Goal: Task Accomplishment & Management: Manage account settings

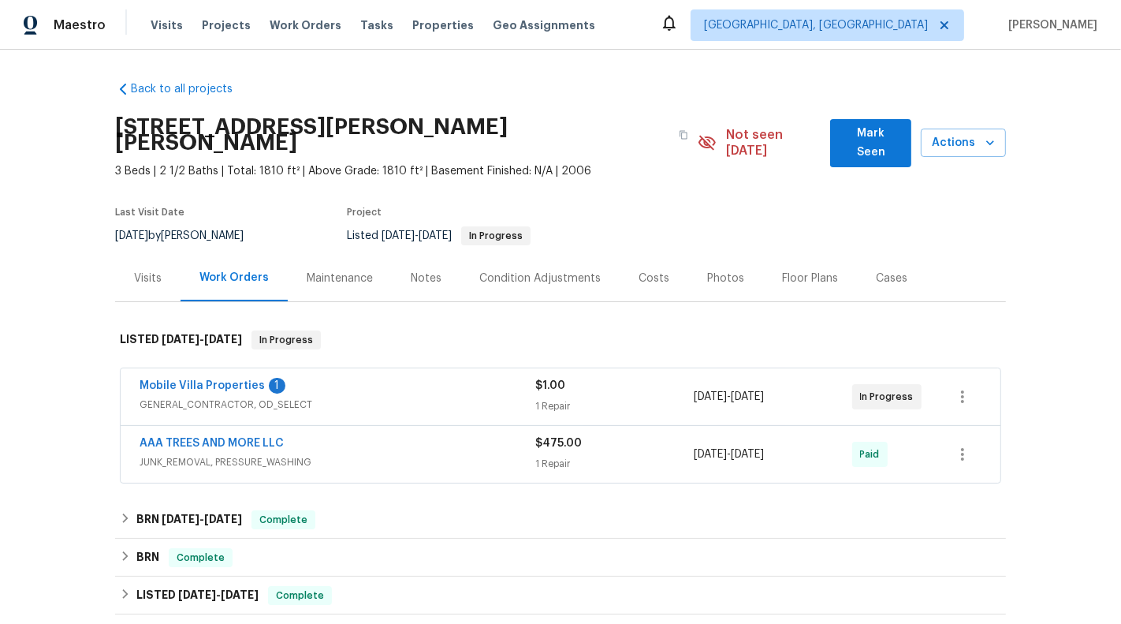
click at [512, 378] on div "Mobile Villa Properties 1" at bounding box center [338, 387] width 396 height 19
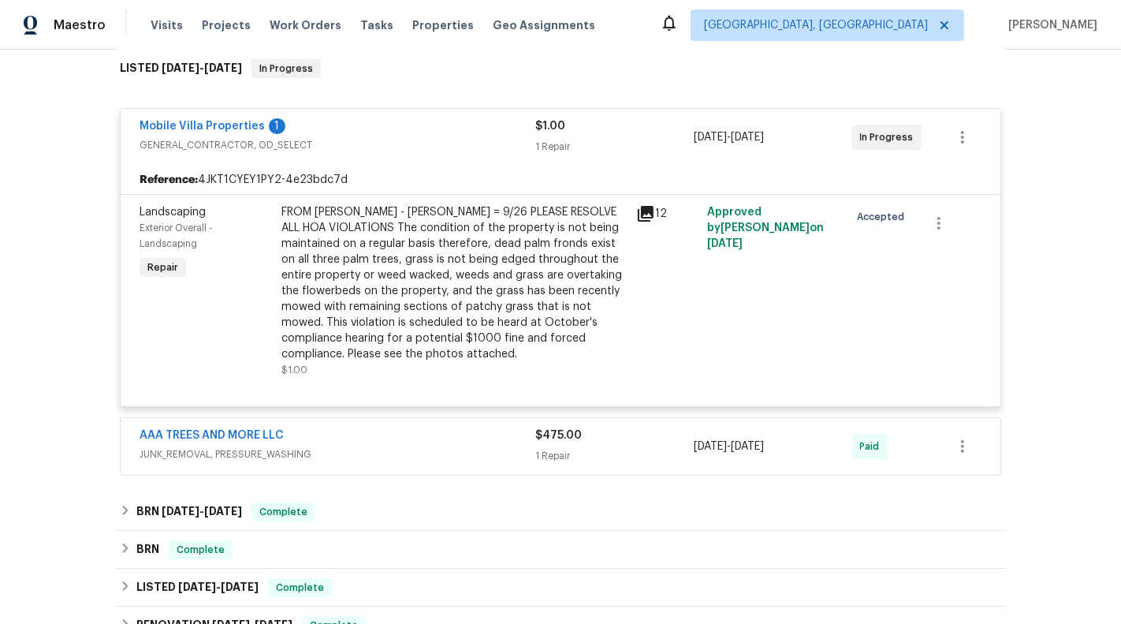
scroll to position [247, 0]
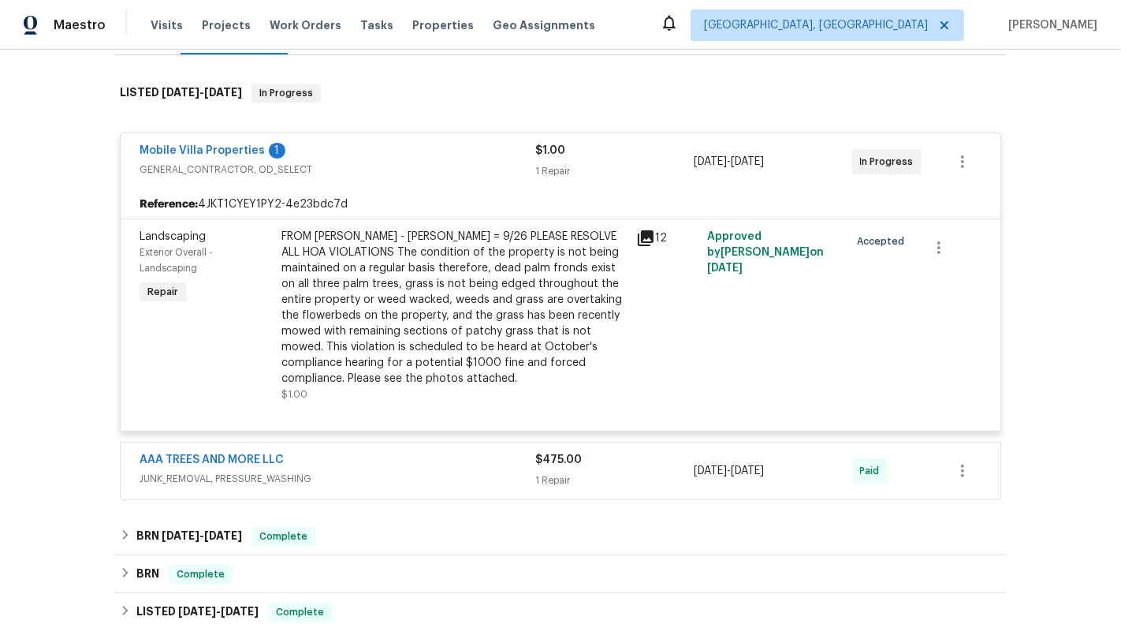
click at [193, 133] on div "Mobile Villa Properties 1 GENERAL_CONTRACTOR, OD_SELECT $1.00 1 Repair [DATE] -…" at bounding box center [561, 161] width 880 height 57
click at [192, 145] on link "Mobile Villa Properties" at bounding box center [202, 150] width 125 height 11
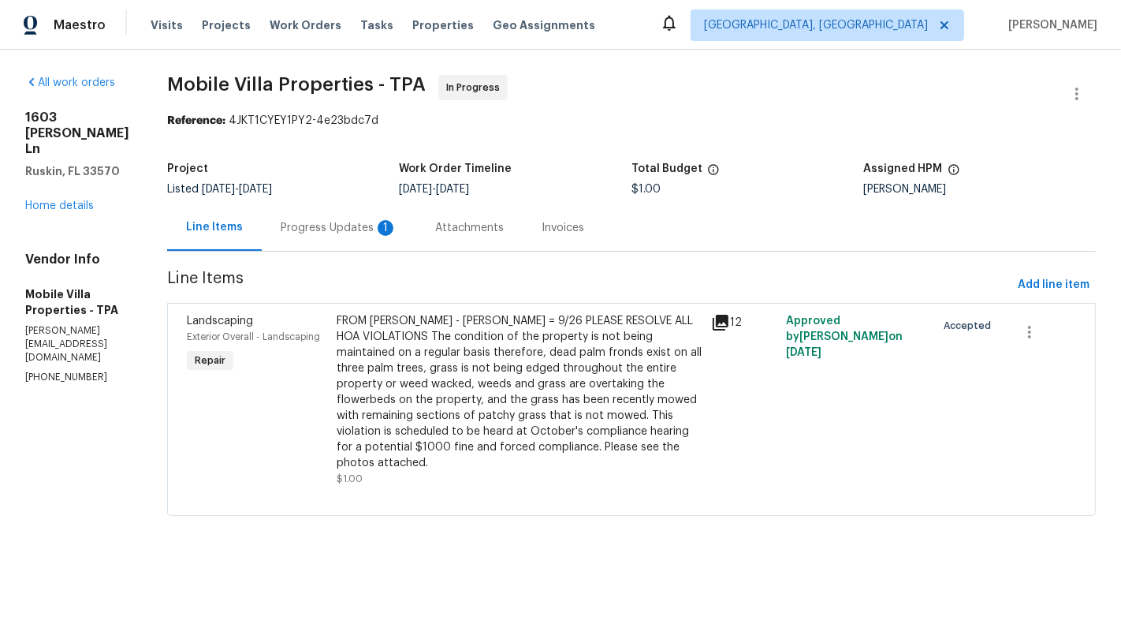
click at [310, 220] on div "Progress Updates 1" at bounding box center [339, 228] width 117 height 16
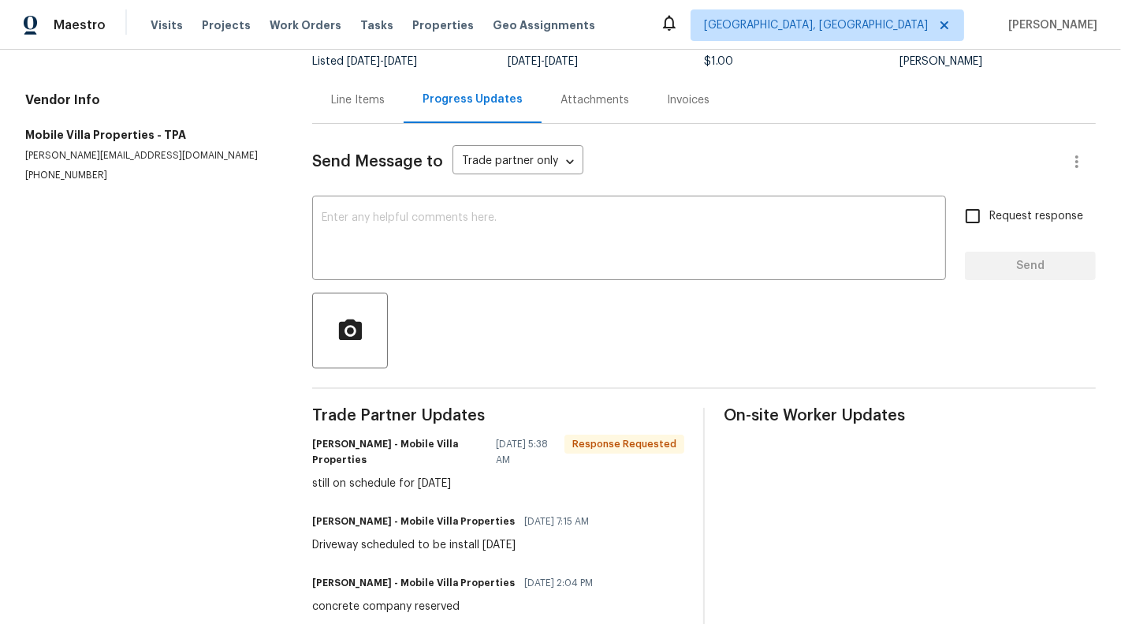
scroll to position [90, 0]
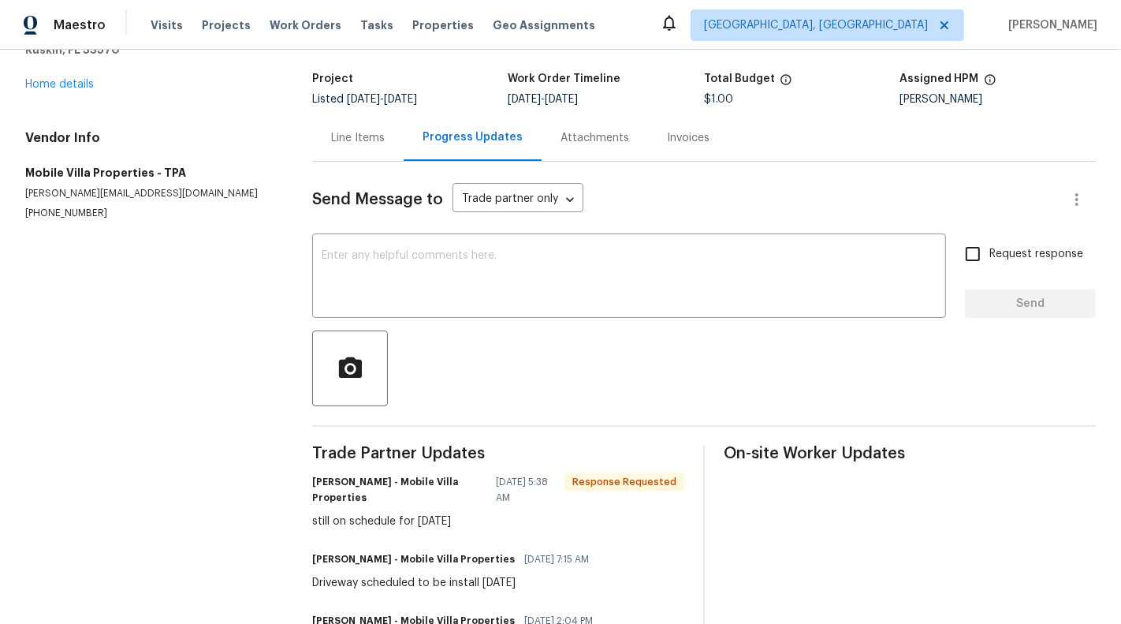
click at [367, 148] on div "Line Items" at bounding box center [357, 137] width 91 height 47
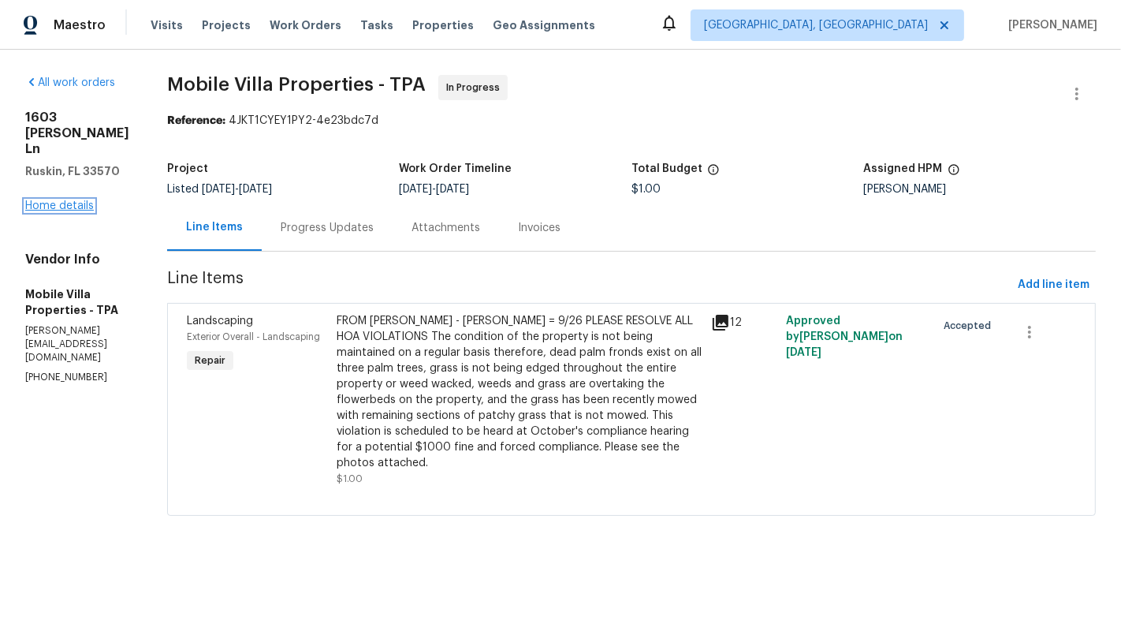
click at [50, 211] on link "Home details" at bounding box center [59, 205] width 69 height 11
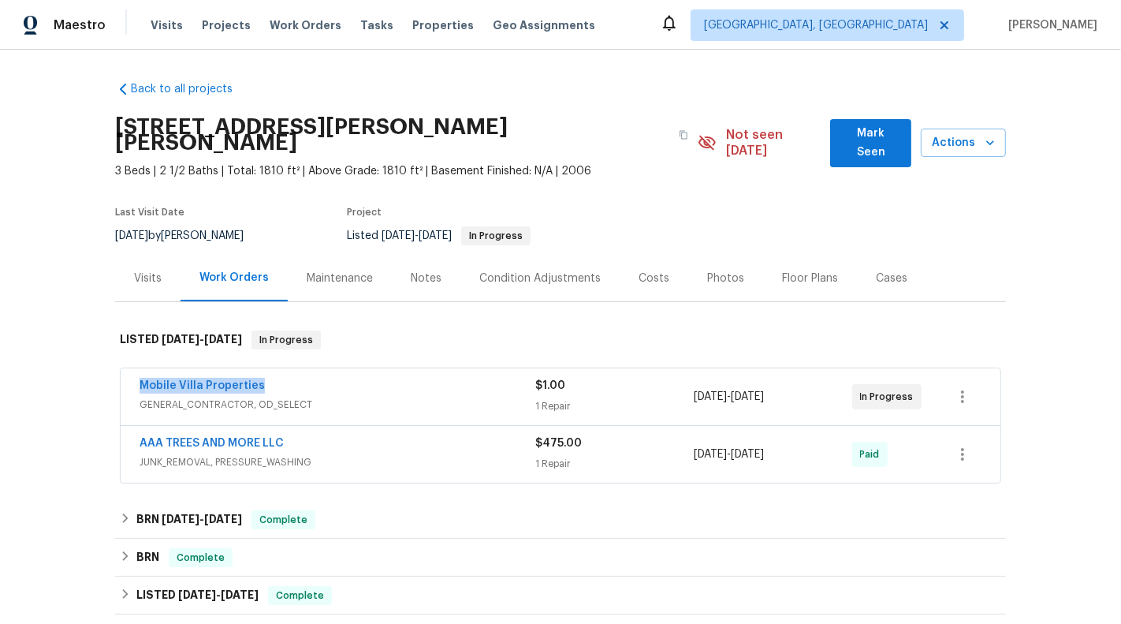
drag, startPoint x: 125, startPoint y: 367, endPoint x: 300, endPoint y: 367, distance: 175.0
click at [300, 368] on div "Mobile Villa Properties GENERAL_CONTRACTOR, OD_SELECT $1.00 1 Repair [DATE] - […" at bounding box center [561, 396] width 880 height 57
copy link "Mobile Villa Properties"
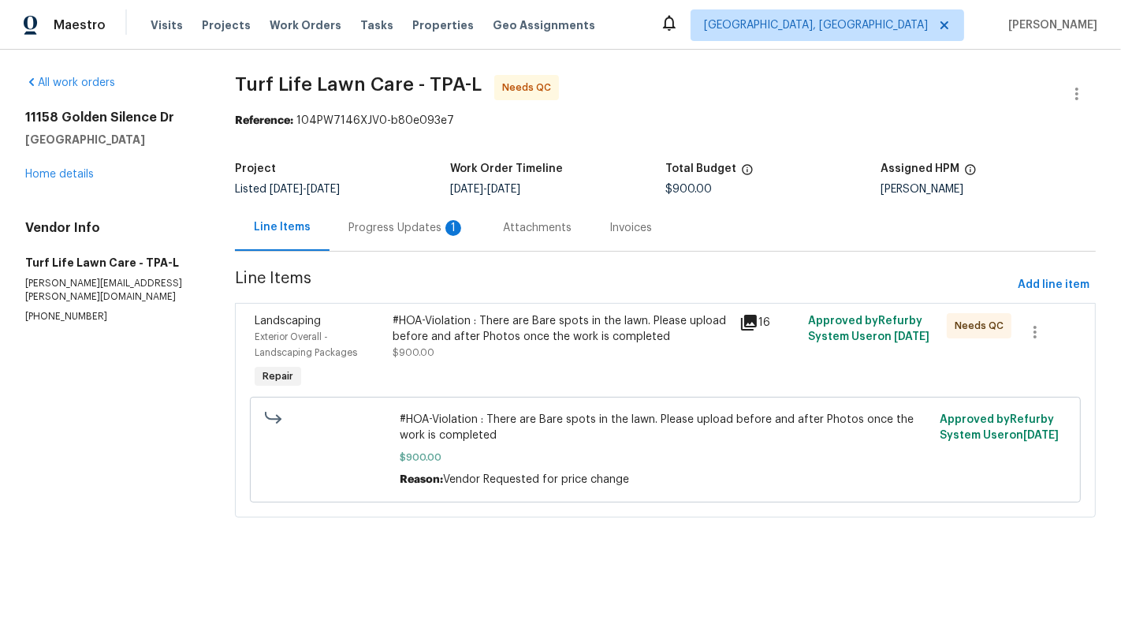
click at [396, 245] on div "Progress Updates 1" at bounding box center [407, 227] width 155 height 47
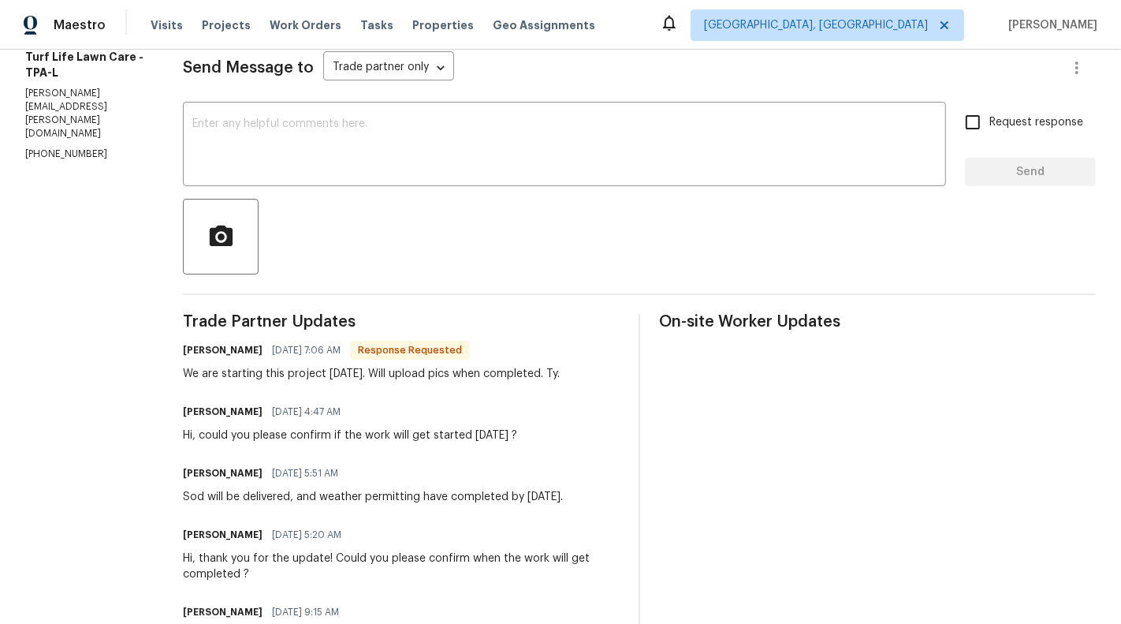
scroll to position [250, 0]
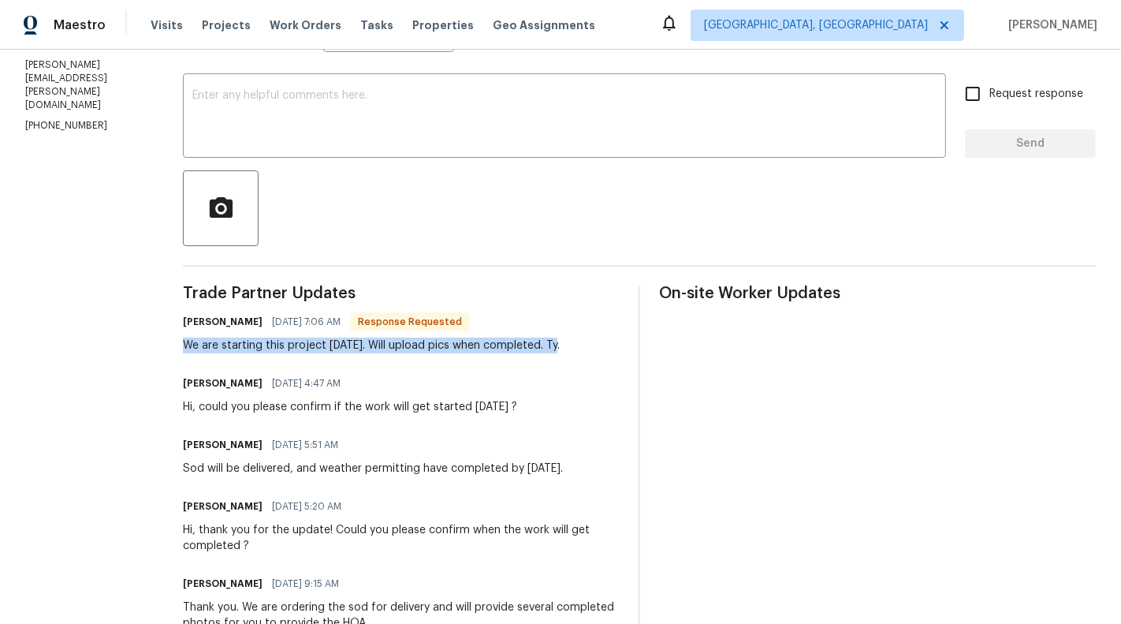
drag, startPoint x: 164, startPoint y: 344, endPoint x: 581, endPoint y: 350, distance: 417.1
click at [581, 350] on div "All work orders 11158 Golden Silence Dr Riverview, FL 33579 Home details Vendor…" at bounding box center [560, 369] width 1121 height 1138
click at [474, 350] on div "We are starting this project today. Will upload pics when completed. Ty." at bounding box center [371, 345] width 377 height 16
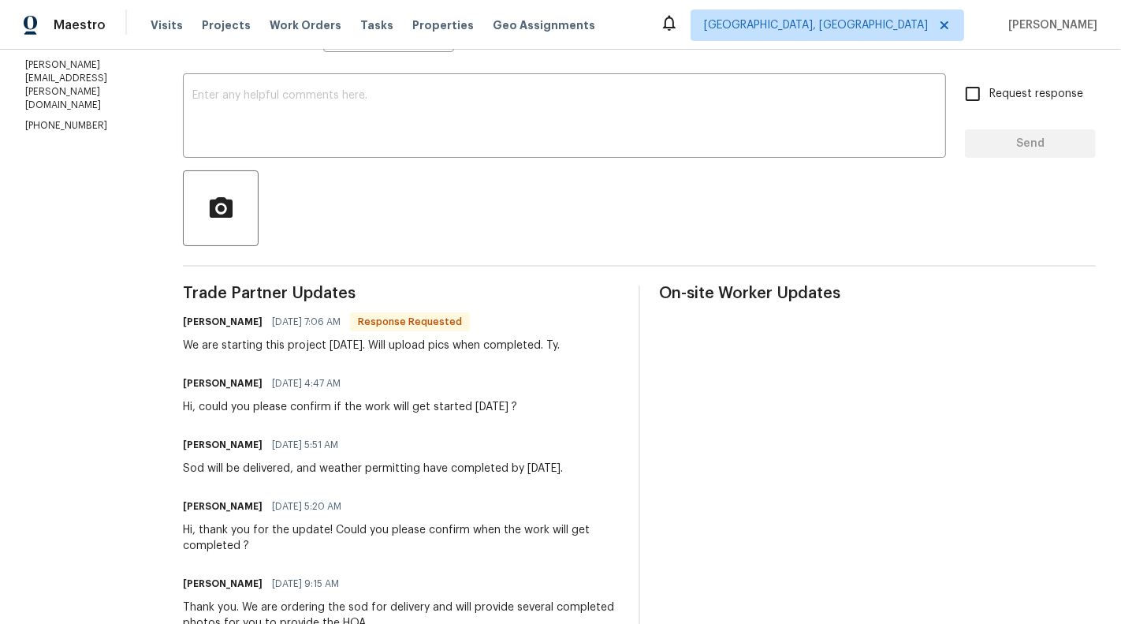
click at [475, 354] on div "Trade Partner Updates Jennifer Wesela 09/29/2025 7:06 AM Response Requested We …" at bounding box center [401, 599] width 437 height 628
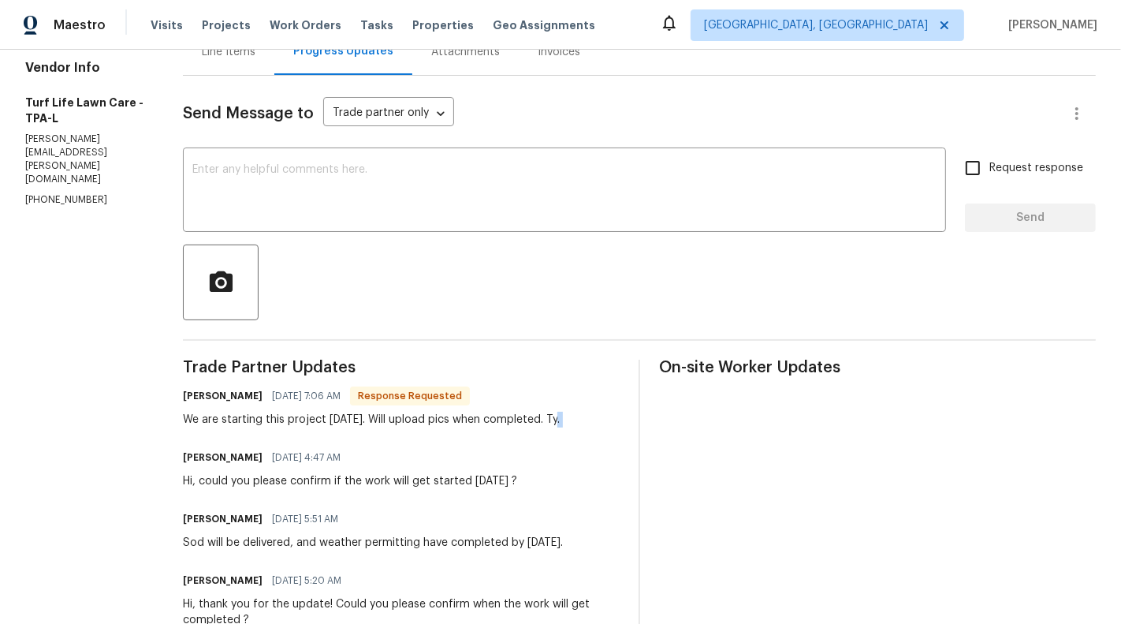
scroll to position [0, 0]
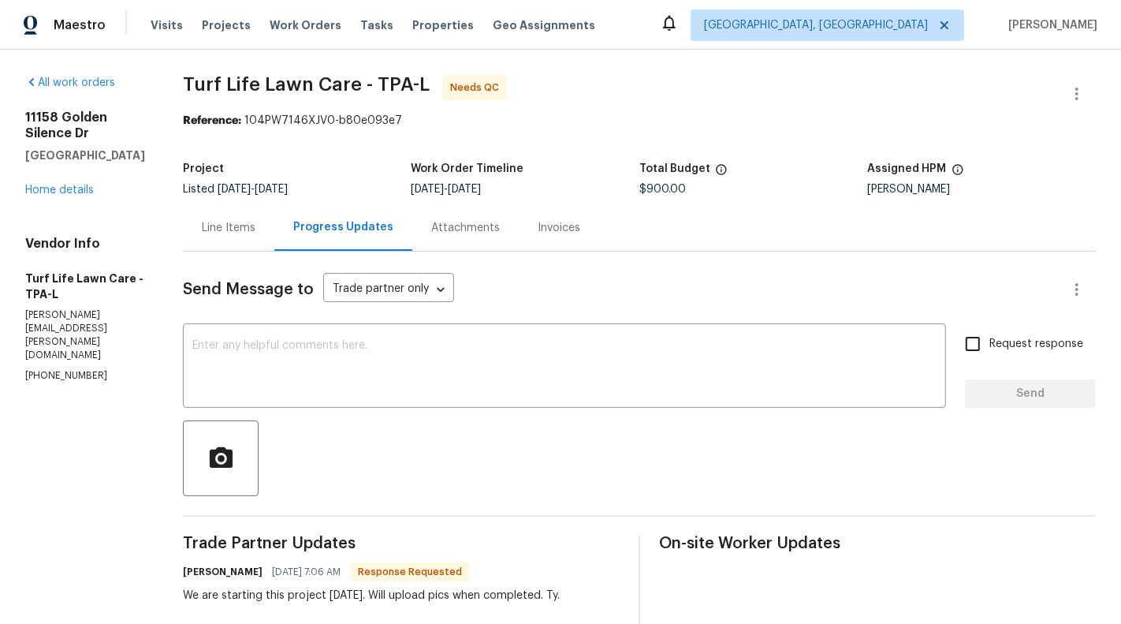
click at [214, 229] on div "Line Items" at bounding box center [229, 228] width 54 height 16
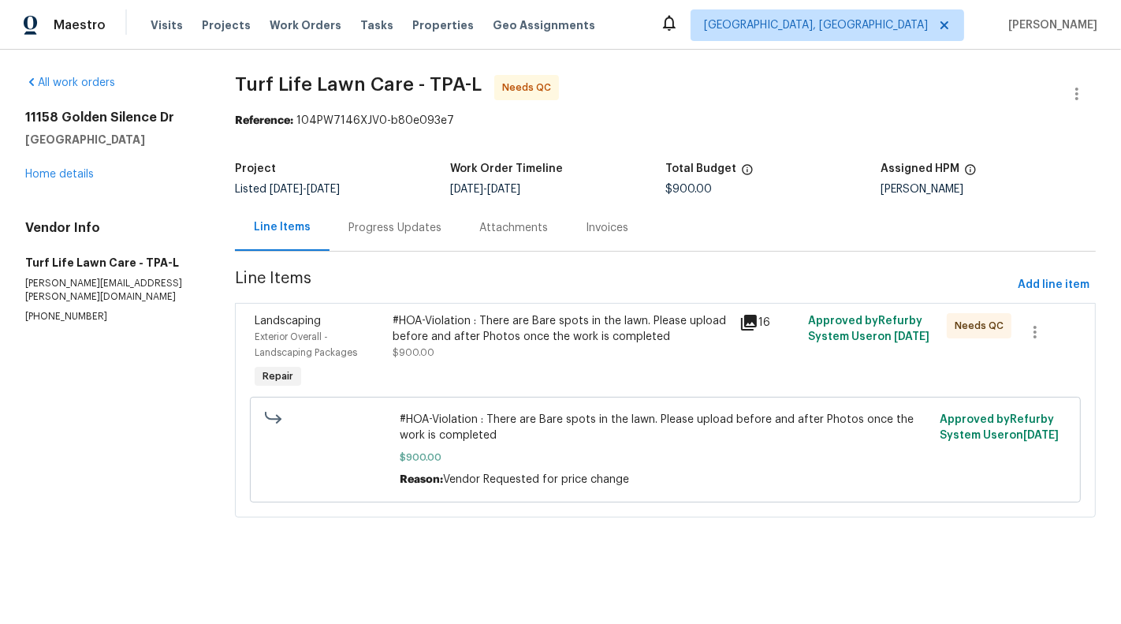
click at [494, 316] on div "#HOA-Violation : There are Bare spots in the lawn. Please upload before and aft…" at bounding box center [561, 329] width 337 height 32
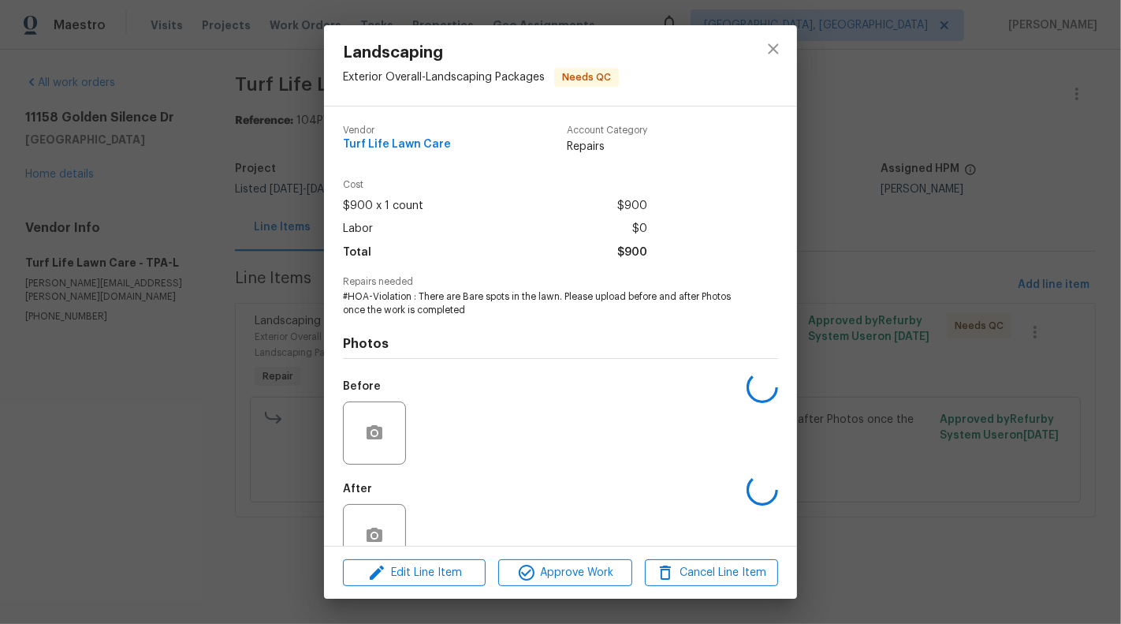
scroll to position [37, 0]
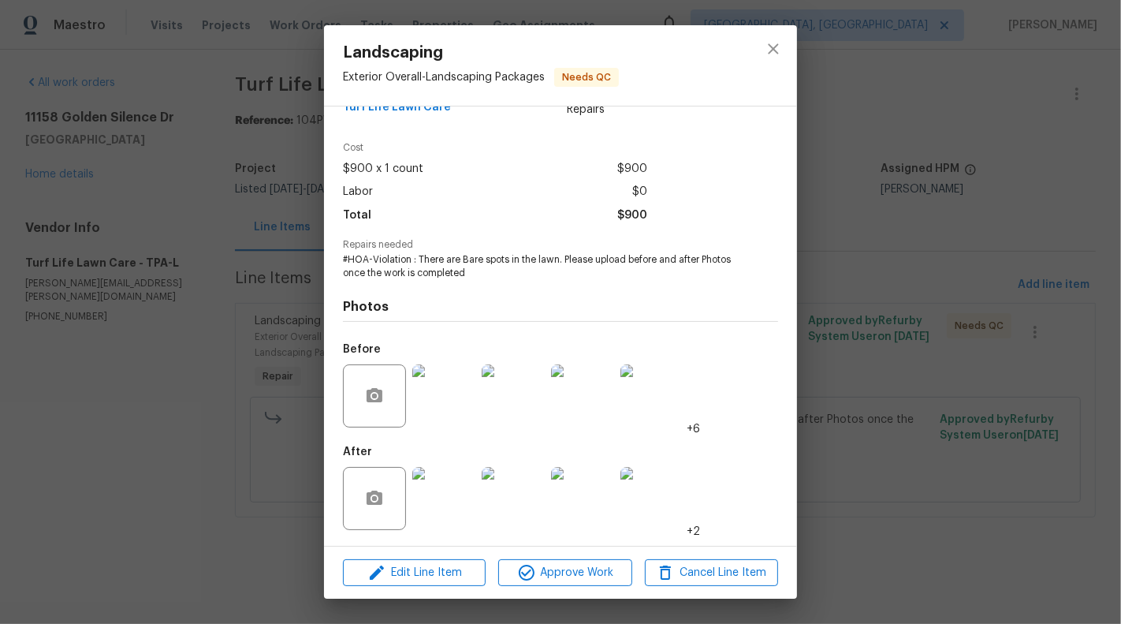
click at [436, 496] on img at bounding box center [443, 498] width 63 height 63
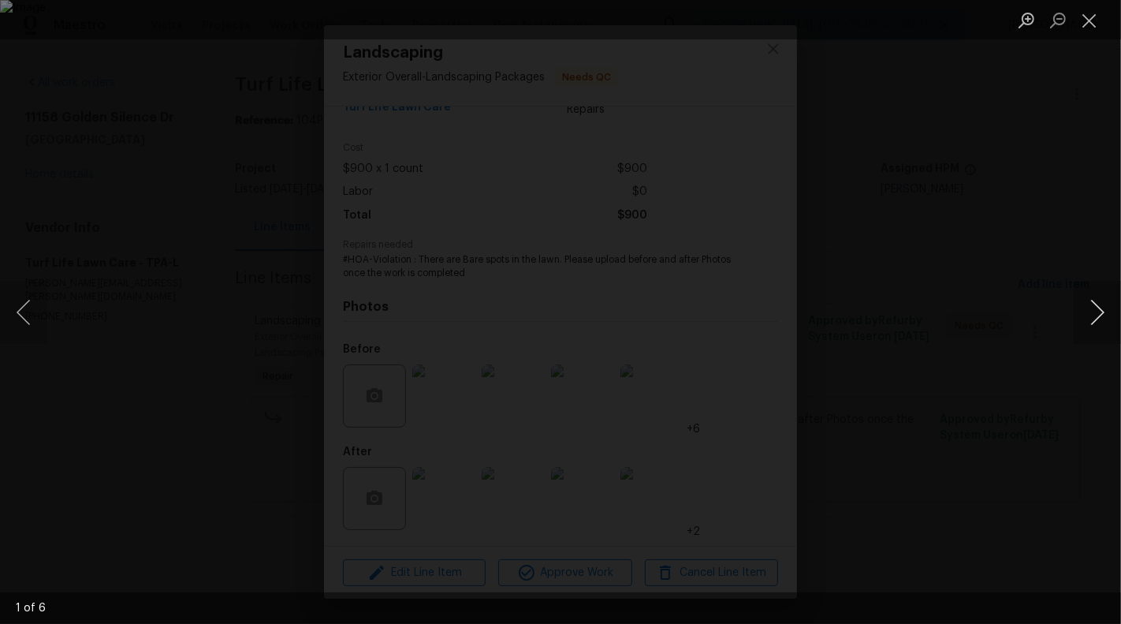
click at [1116, 311] on button "Next image" at bounding box center [1097, 312] width 47 height 63
click at [1108, 311] on button "Next image" at bounding box center [1097, 312] width 47 height 63
click at [1112, 324] on button "Next image" at bounding box center [1097, 312] width 47 height 63
click at [1109, 312] on button "Next image" at bounding box center [1097, 312] width 47 height 63
click at [1120, 319] on button "Next image" at bounding box center [1097, 312] width 47 height 63
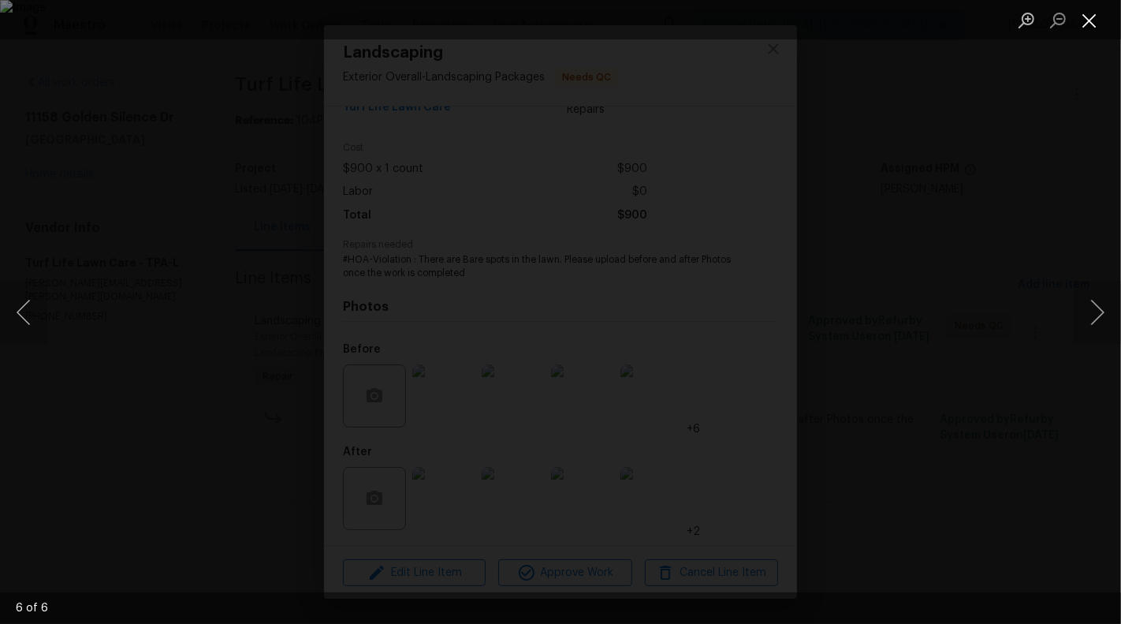
click at [1085, 21] on button "Close lightbox" at bounding box center [1090, 20] width 32 height 28
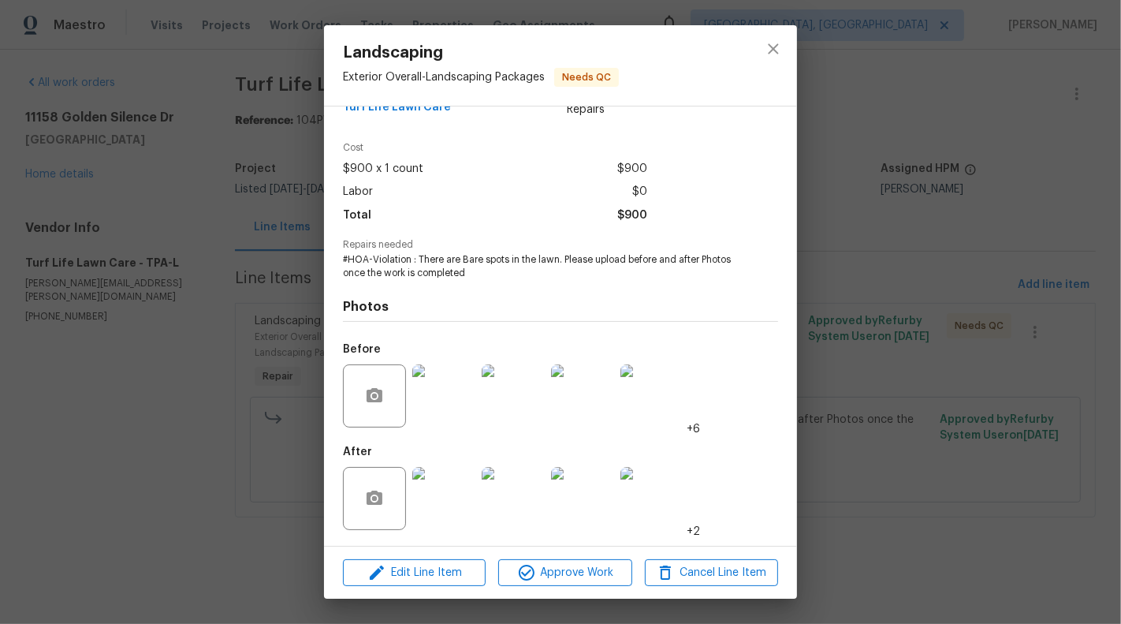
click at [188, 217] on div "Landscaping Exterior Overall - Landscaping Packages Needs QC Vendor Turf Life L…" at bounding box center [560, 312] width 1121 height 624
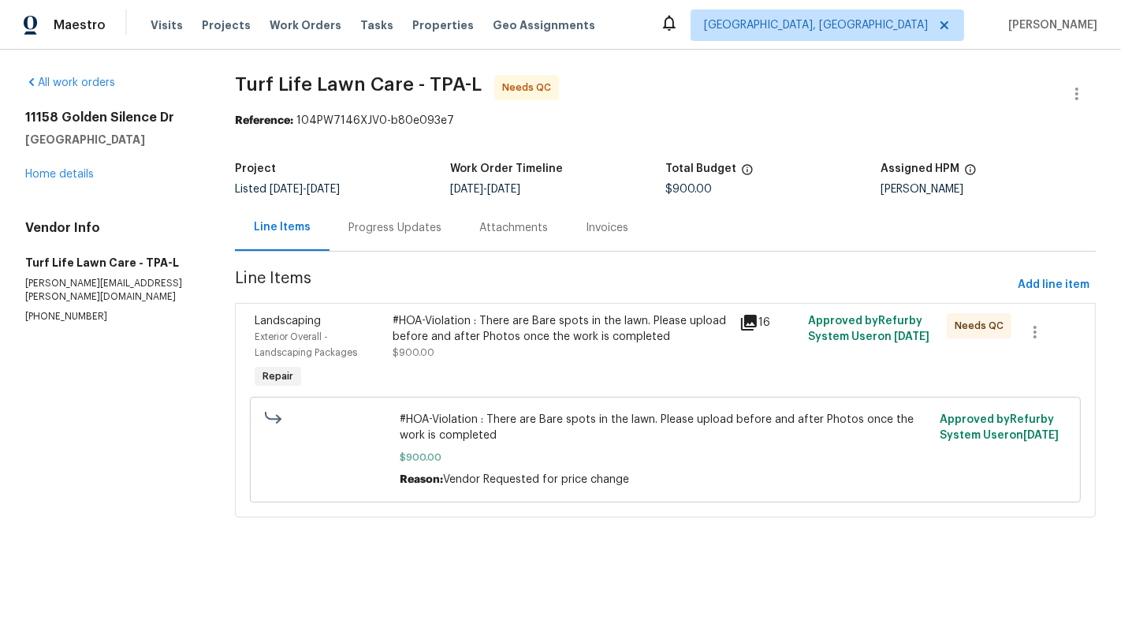
click at [445, 347] on div "#HOA-Violation : There are Bare spots in the lawn. Please upload before and aft…" at bounding box center [561, 336] width 337 height 47
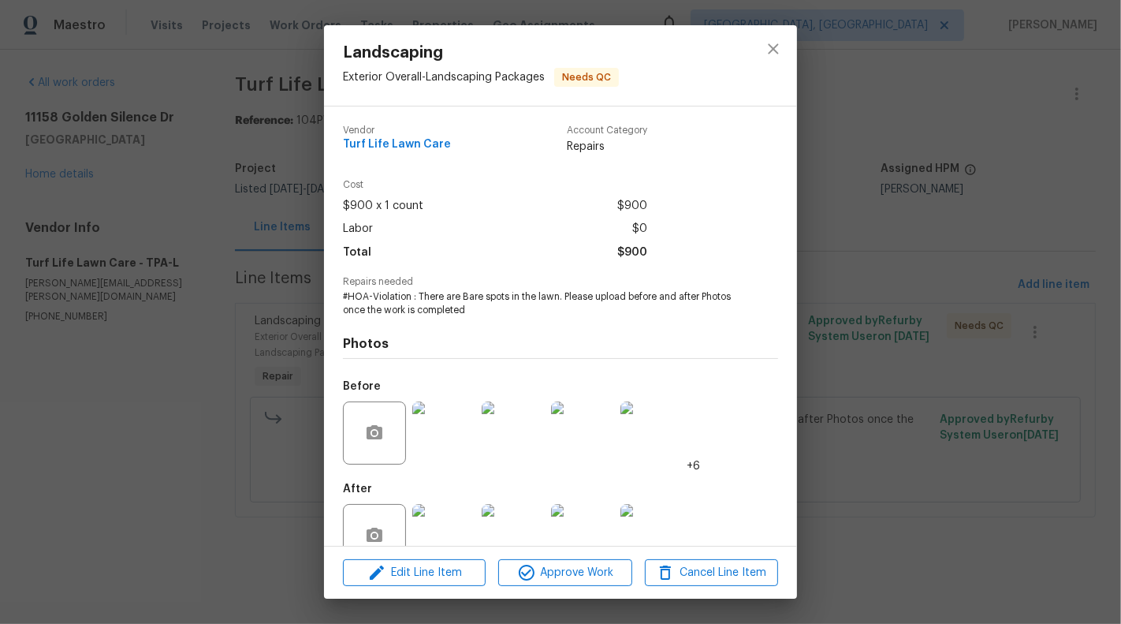
click at [247, 298] on div "Landscaping Exterior Overall - Landscaping Packages Needs QC Vendor Turf Life L…" at bounding box center [560, 312] width 1121 height 624
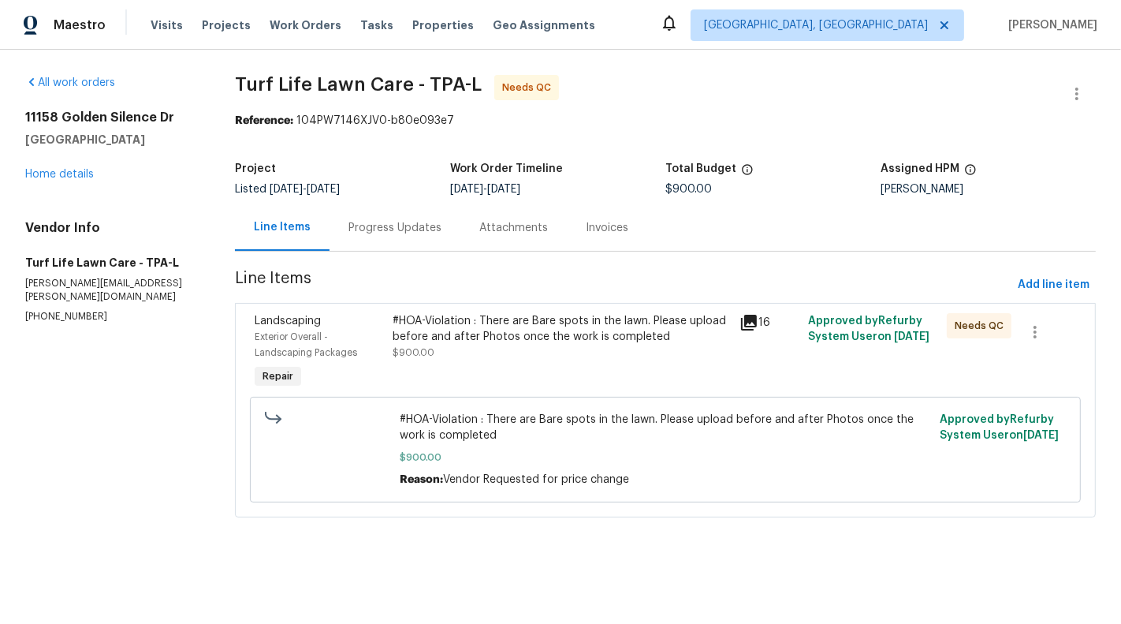
click at [588, 371] on div "#HOA-Violation : There are Bare spots in the lawn. Please upload before and aft…" at bounding box center [561, 352] width 346 height 88
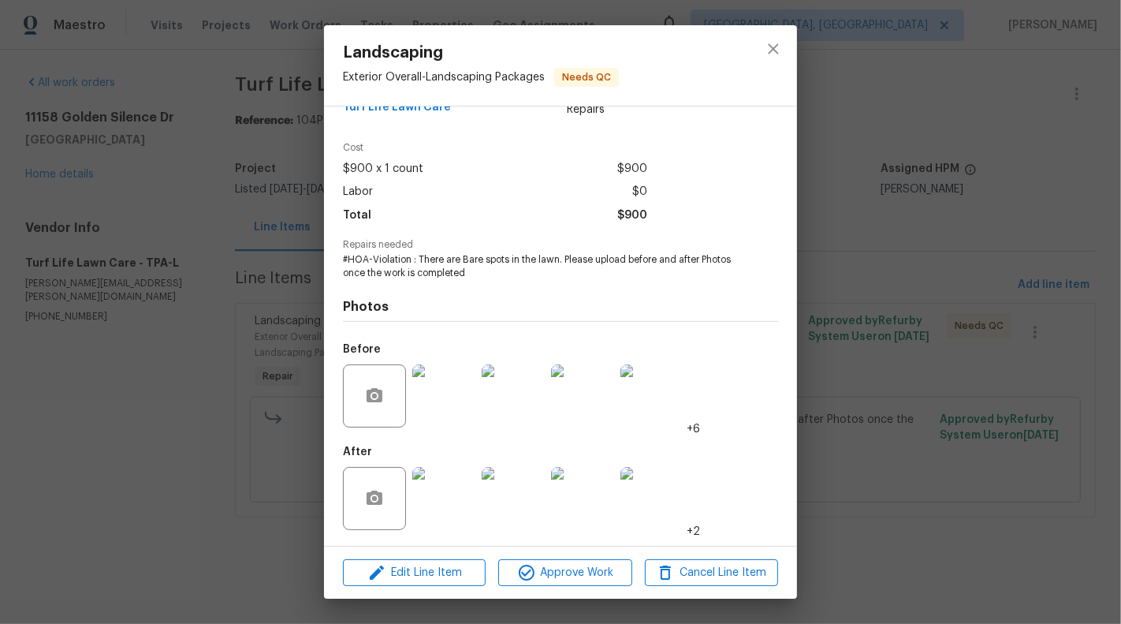
click at [445, 513] on img at bounding box center [443, 498] width 63 height 63
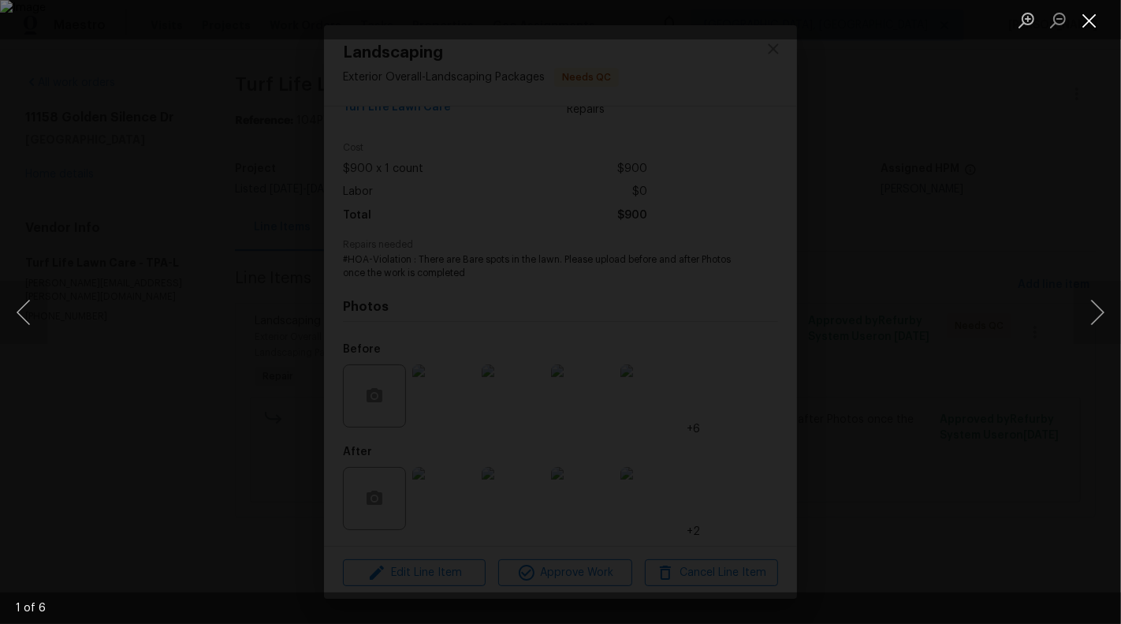
click at [1098, 21] on button "Close lightbox" at bounding box center [1090, 20] width 32 height 28
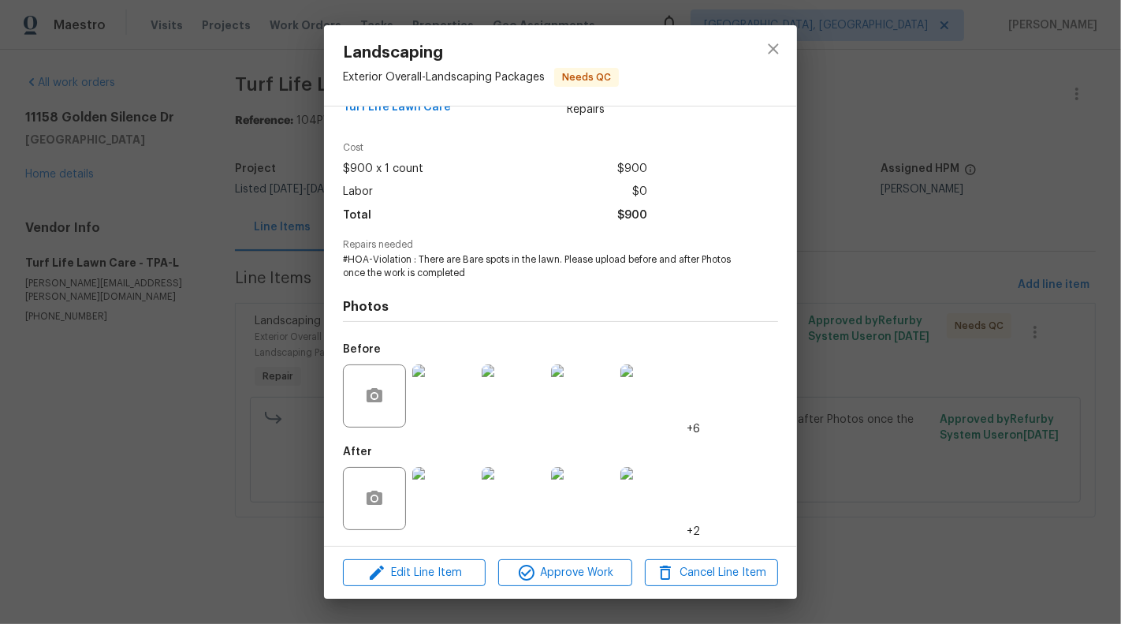
click at [170, 312] on div "Landscaping Exterior Overall - Landscaping Packages Needs QC Vendor Turf Life L…" at bounding box center [560, 312] width 1121 height 624
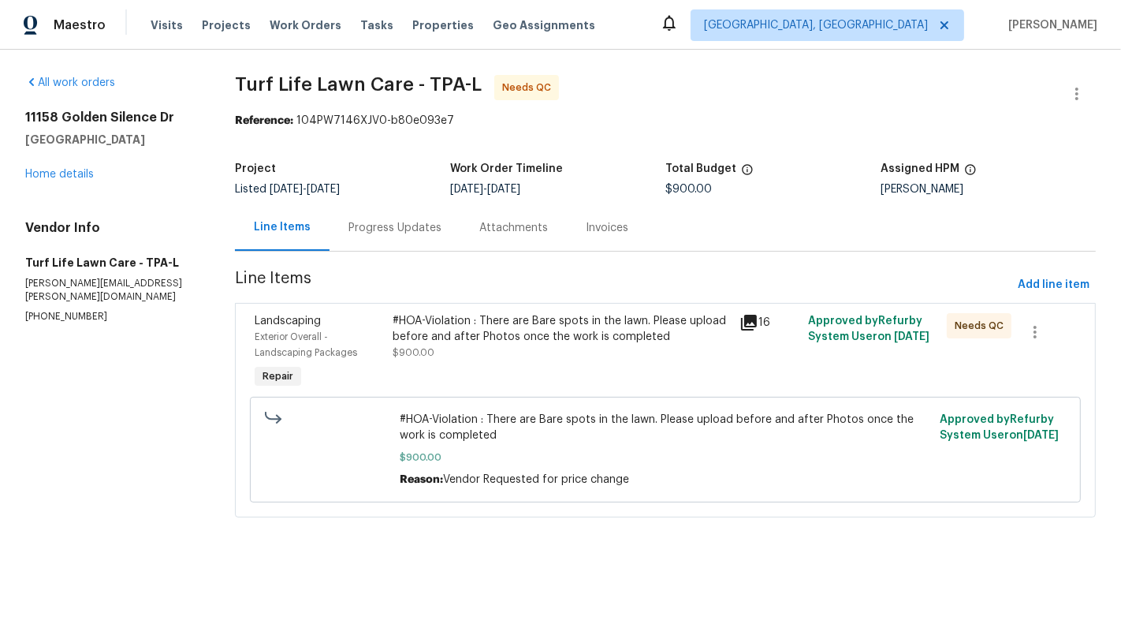
click at [619, 337] on div "#HOA-Violation : There are Bare spots in the lawn. Please upload before and aft…" at bounding box center [561, 329] width 337 height 32
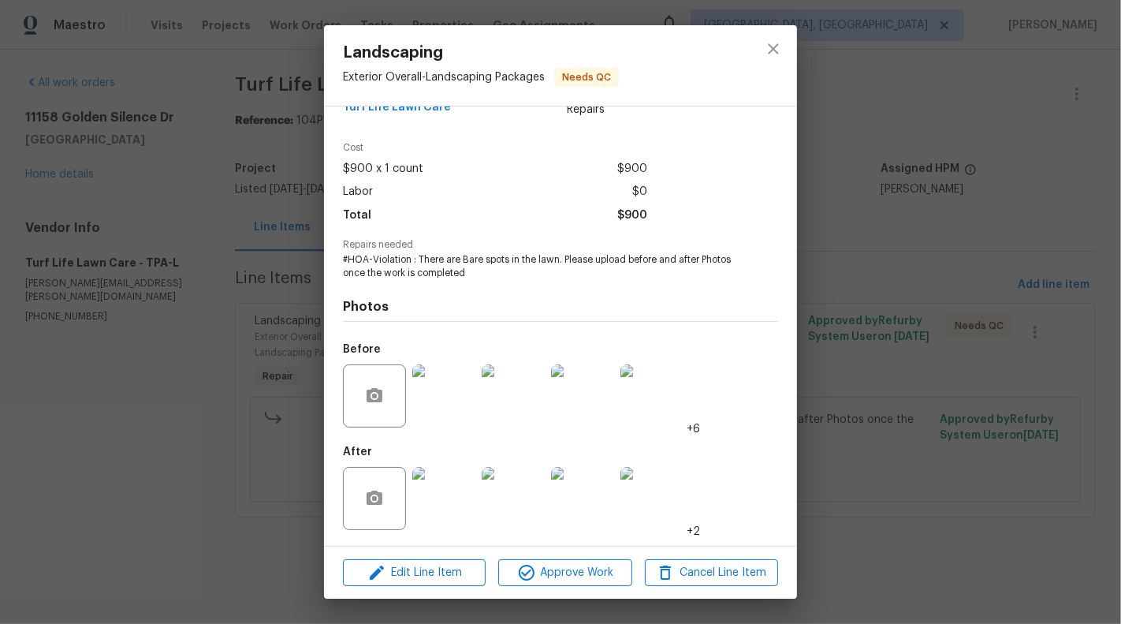
click at [250, 497] on div "Landscaping Exterior Overall - Landscaping Packages Needs QC Vendor Turf Life L…" at bounding box center [560, 312] width 1121 height 624
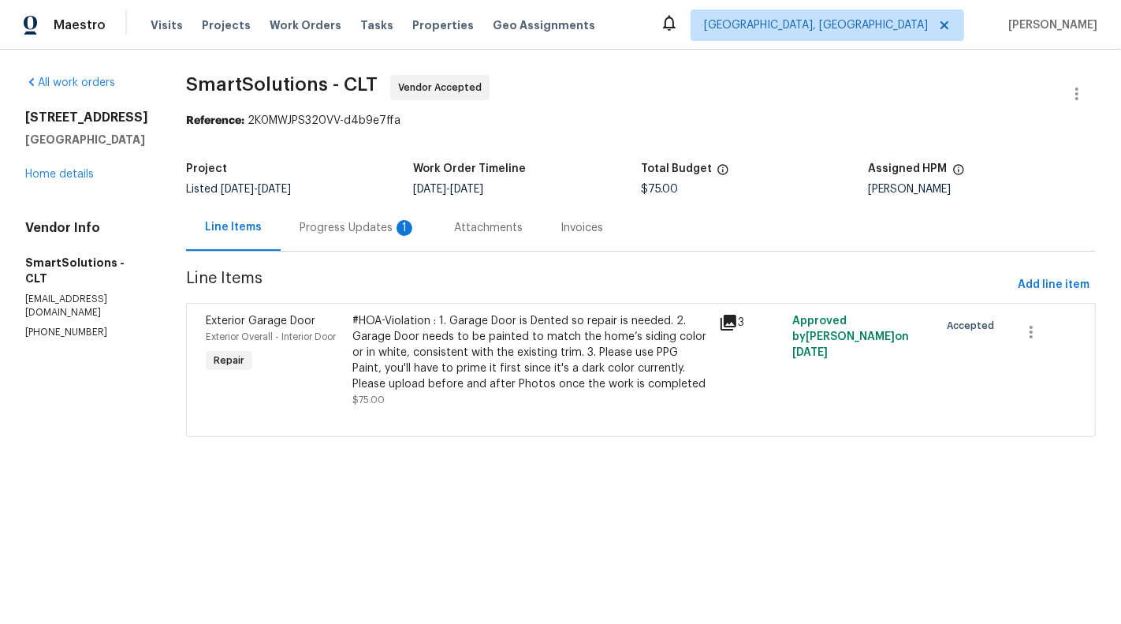
click at [369, 225] on div "Progress Updates 1" at bounding box center [358, 228] width 117 height 16
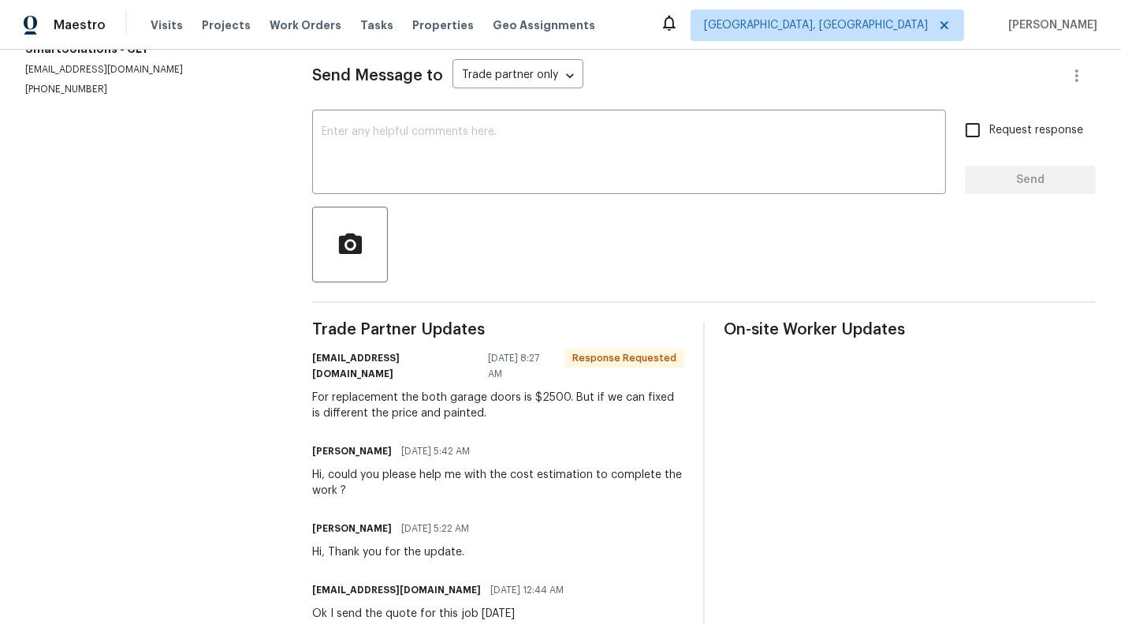
scroll to position [277, 0]
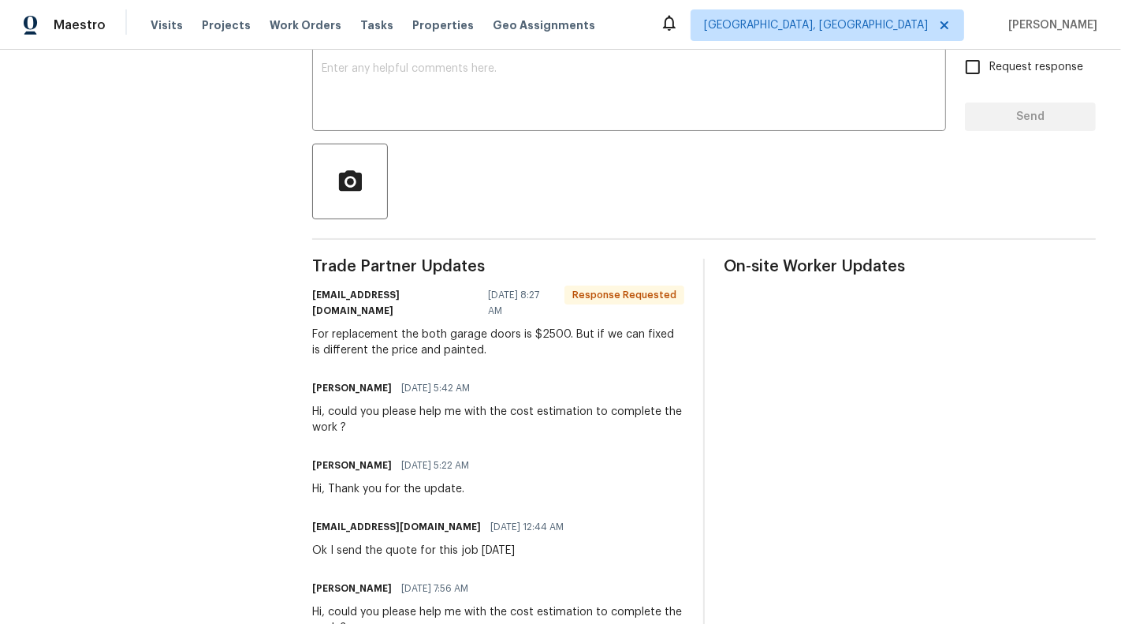
click at [393, 334] on div "For replacement the both garage doors is $2500. But if we can fixed is differen…" at bounding box center [498, 342] width 372 height 32
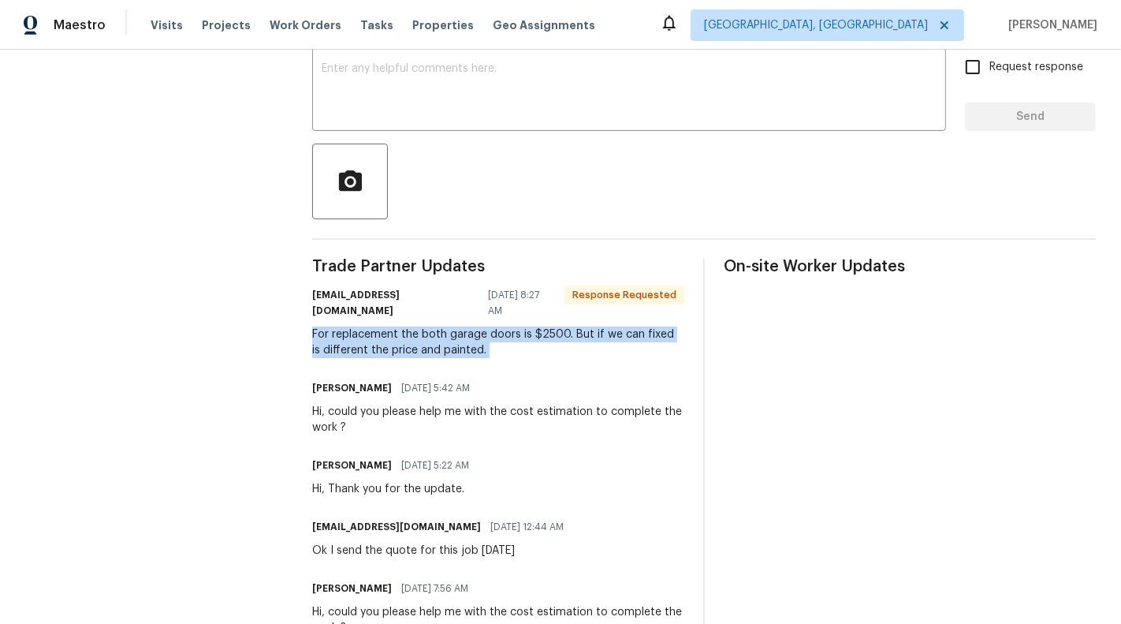
click at [393, 334] on div "For replacement the both garage doors is $2500. But if we can fixed is differen…" at bounding box center [498, 342] width 372 height 32
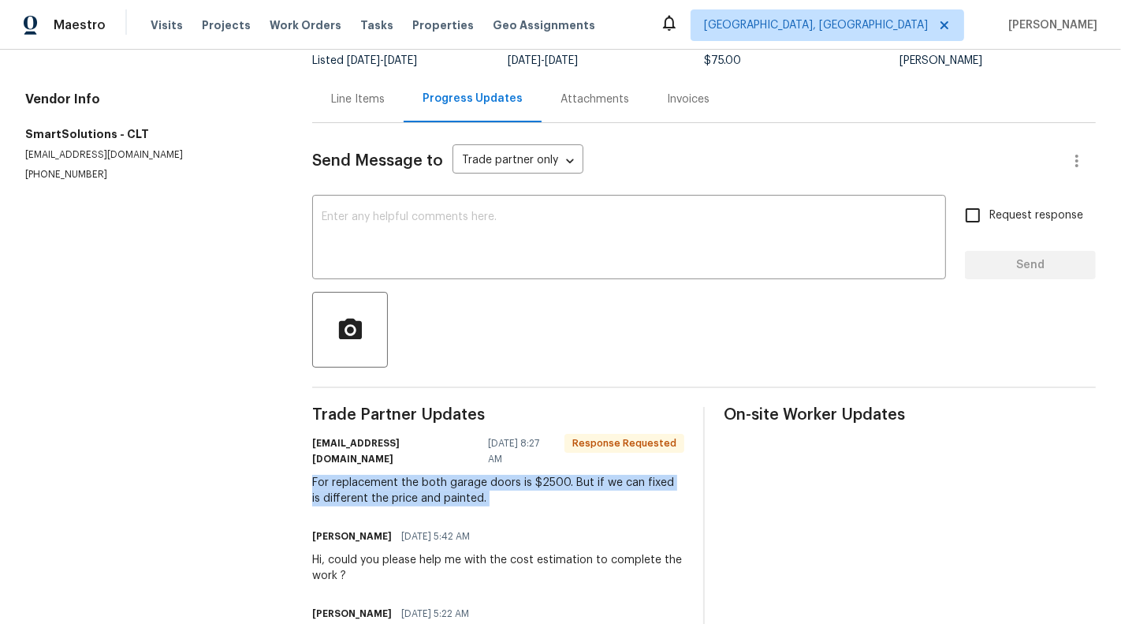
scroll to position [114, 0]
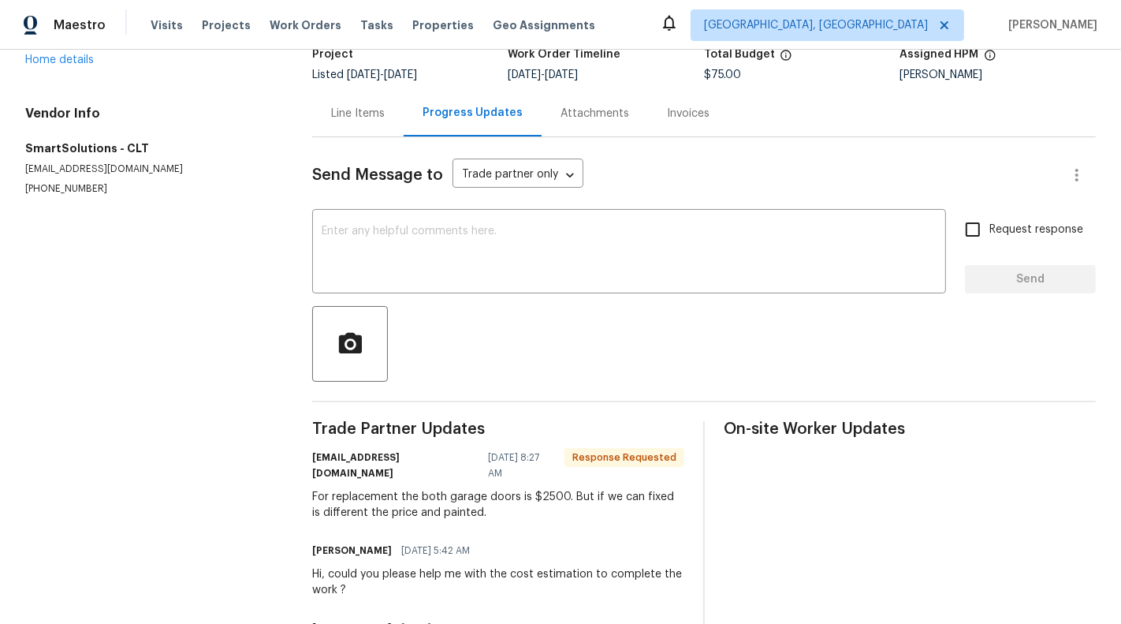
click at [333, 107] on div "Line Items" at bounding box center [358, 114] width 54 height 16
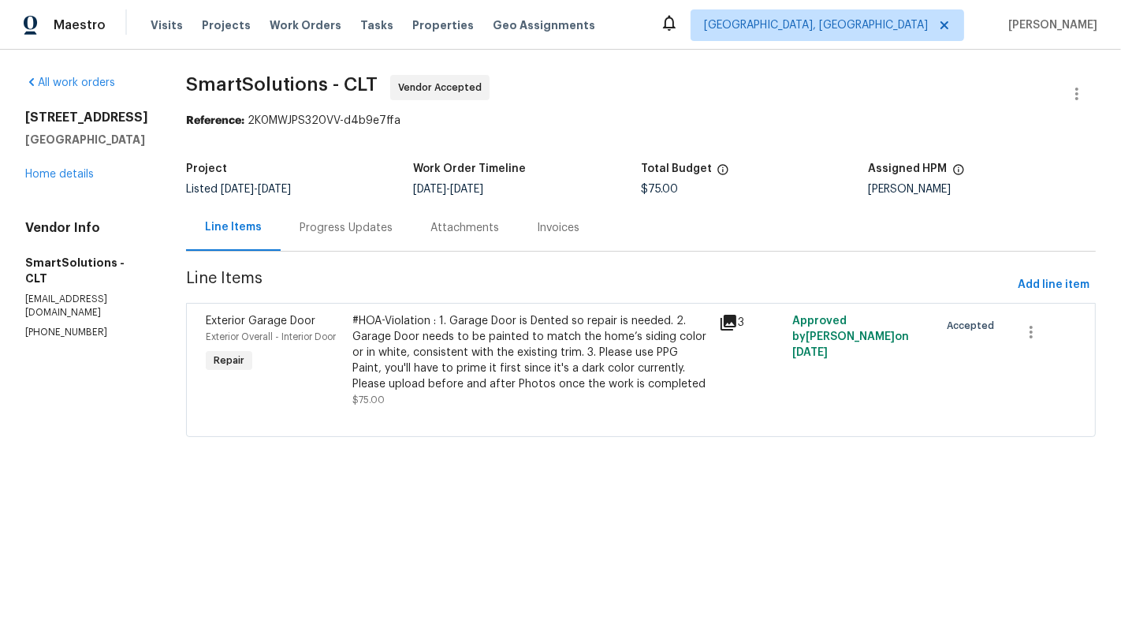
click at [326, 234] on div "Progress Updates" at bounding box center [346, 228] width 93 height 16
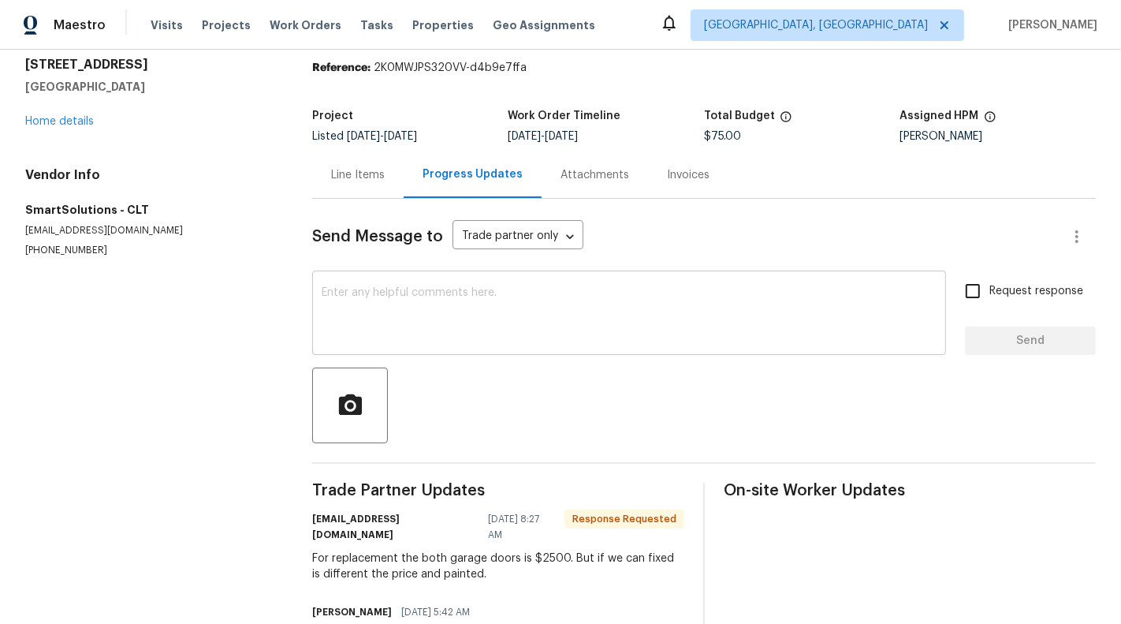
scroll to position [154, 0]
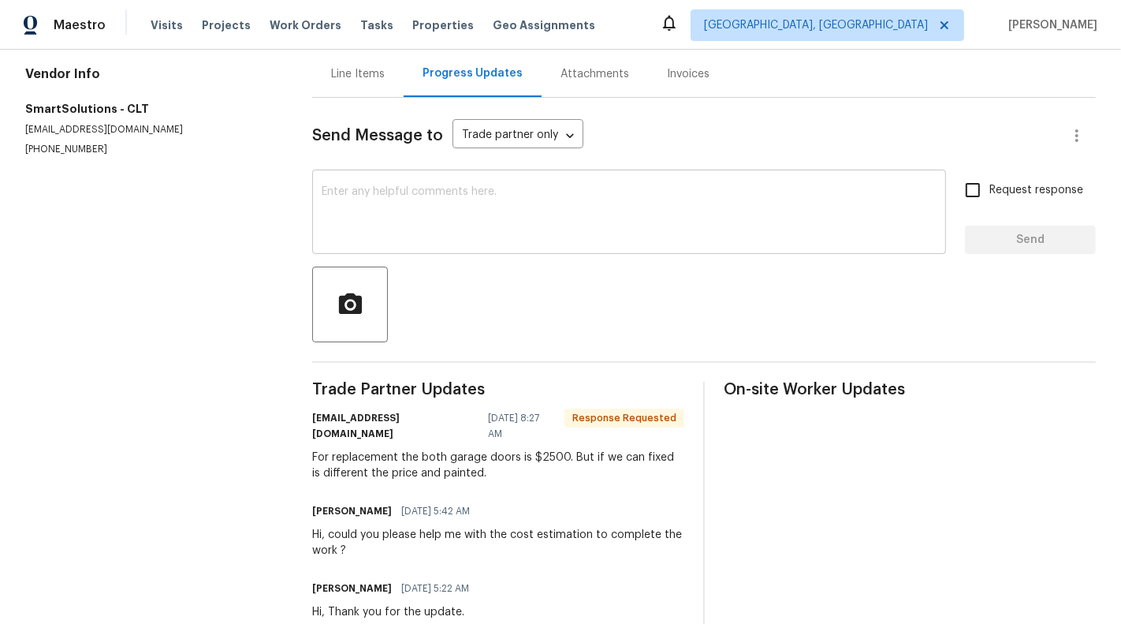
click at [414, 228] on textarea at bounding box center [629, 213] width 615 height 55
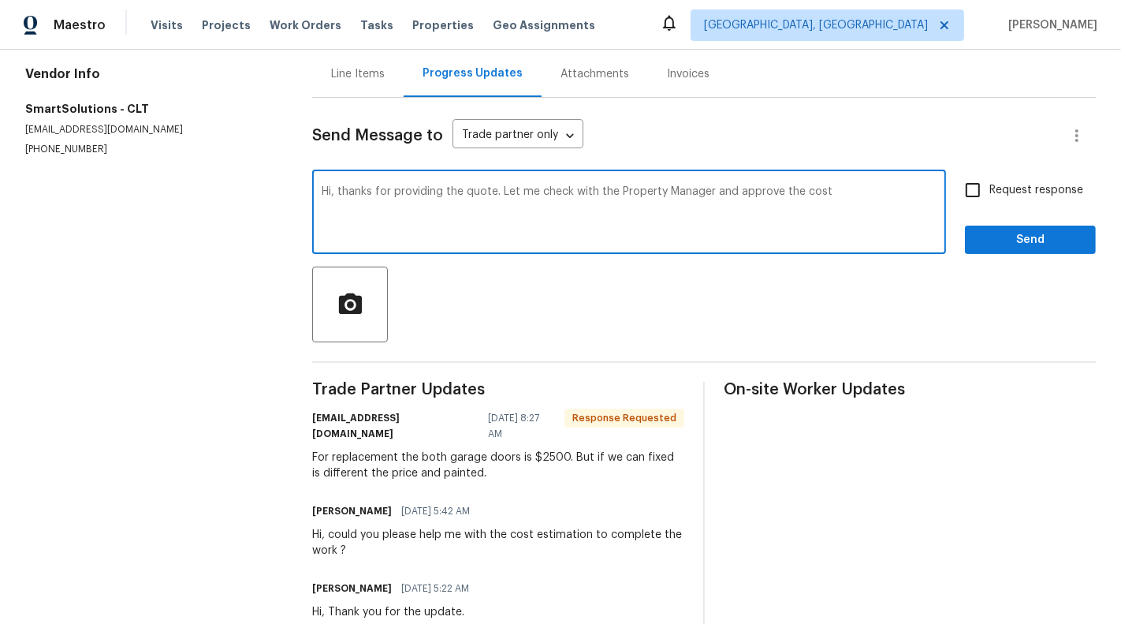
type textarea "Hi, thanks for providing the quote. Let me check with the Property Manager and …"
click at [1032, 183] on span "Request response" at bounding box center [1036, 190] width 94 height 17
click at [989, 183] on input "Request response" at bounding box center [972, 189] width 33 height 33
checkbox input "true"
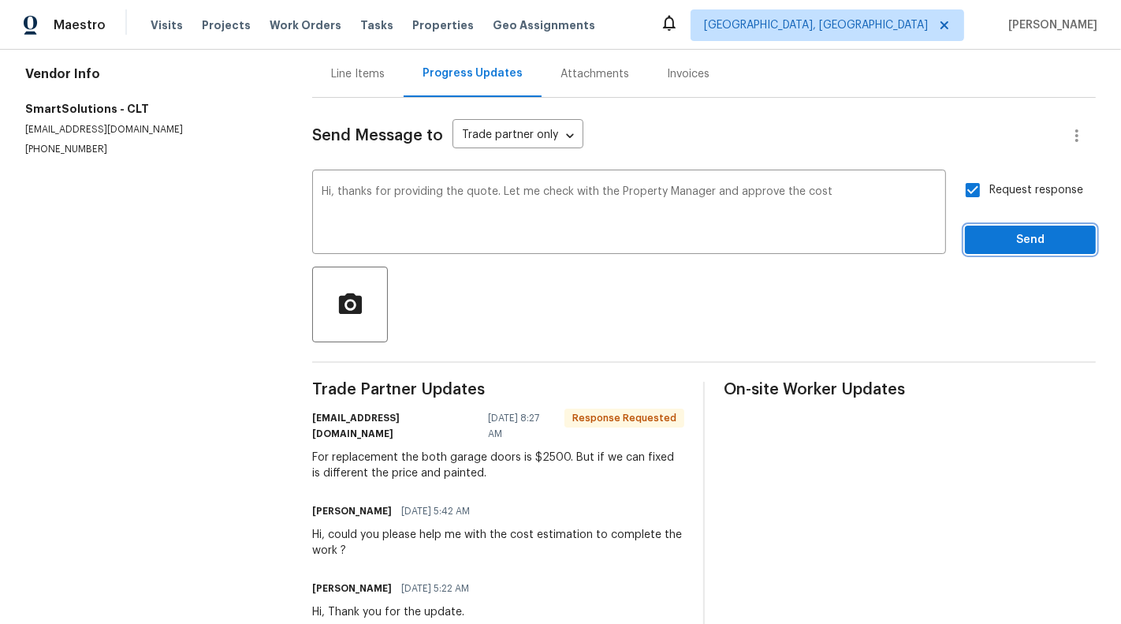
click at [1045, 247] on span "Send" at bounding box center [1031, 240] width 106 height 20
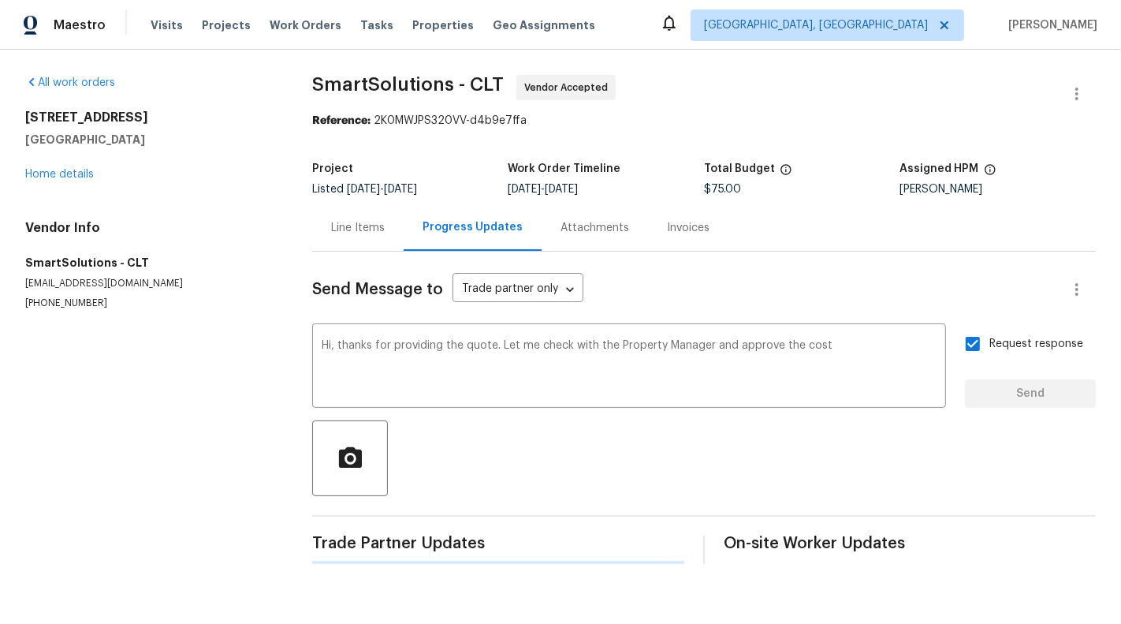
scroll to position [0, 0]
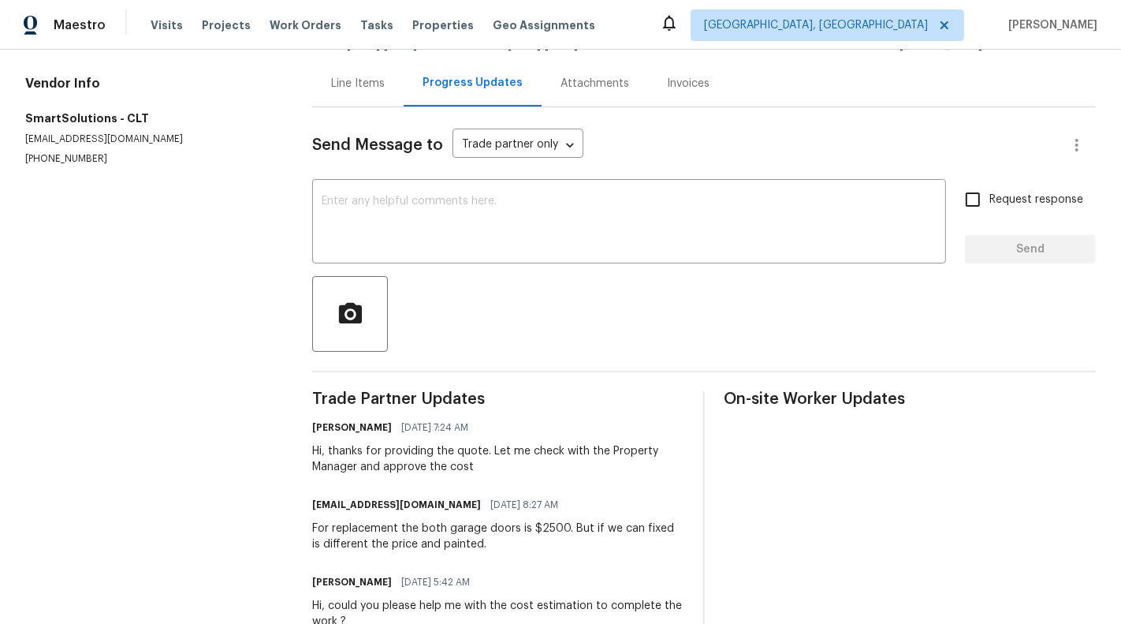
scroll to position [151, 0]
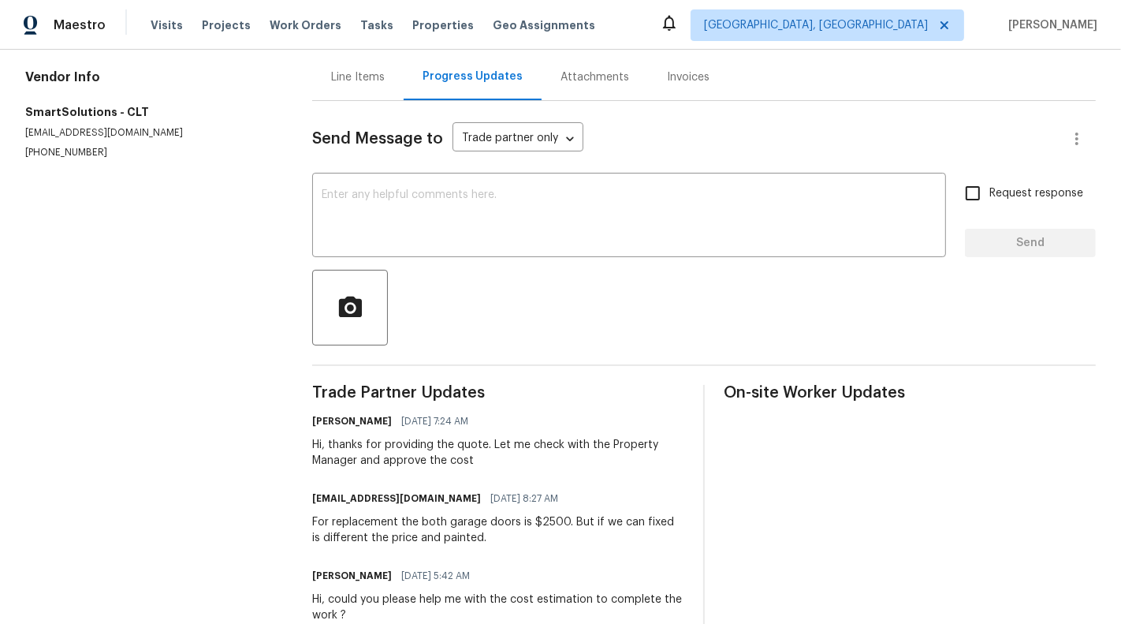
click at [383, 84] on div "Line Items" at bounding box center [358, 77] width 54 height 16
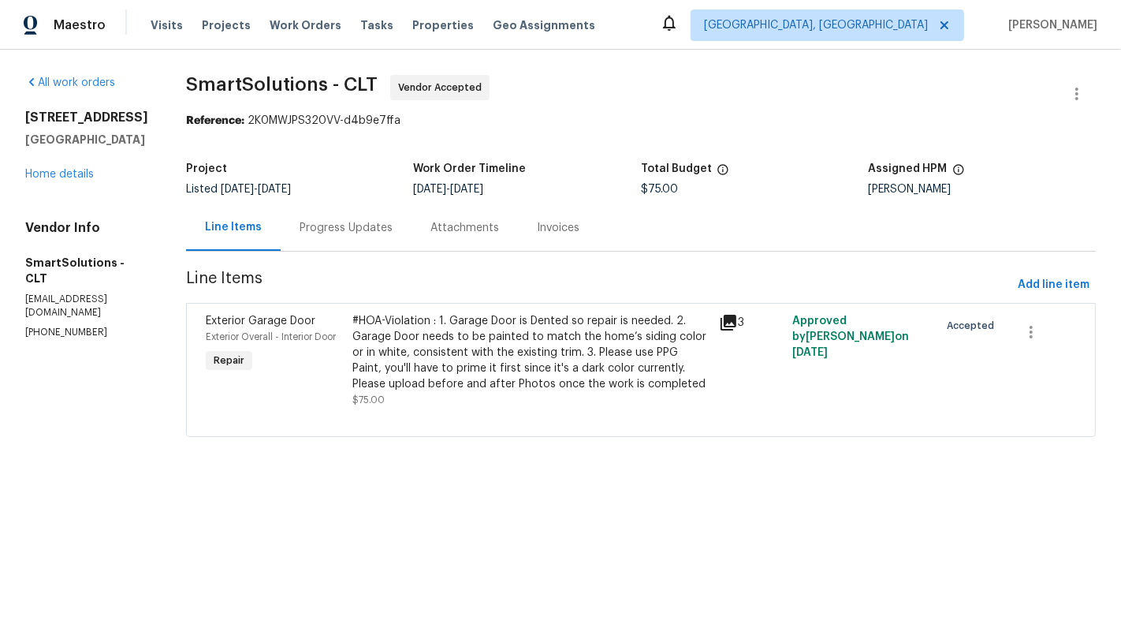
click at [347, 236] on div "Progress Updates" at bounding box center [346, 227] width 131 height 47
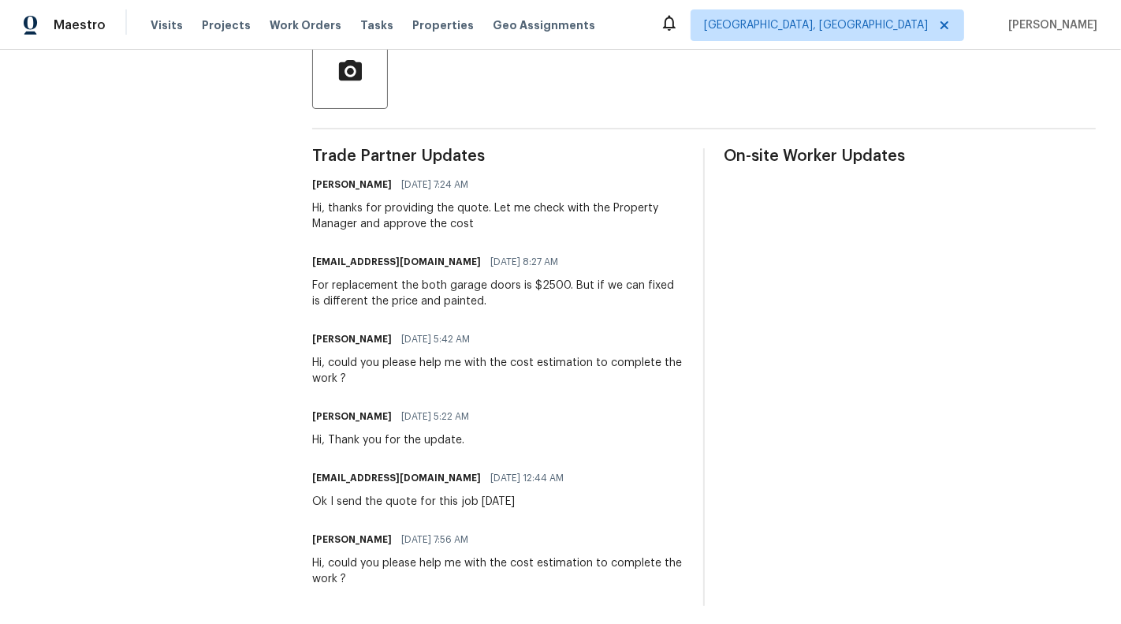
scroll to position [394, 0]
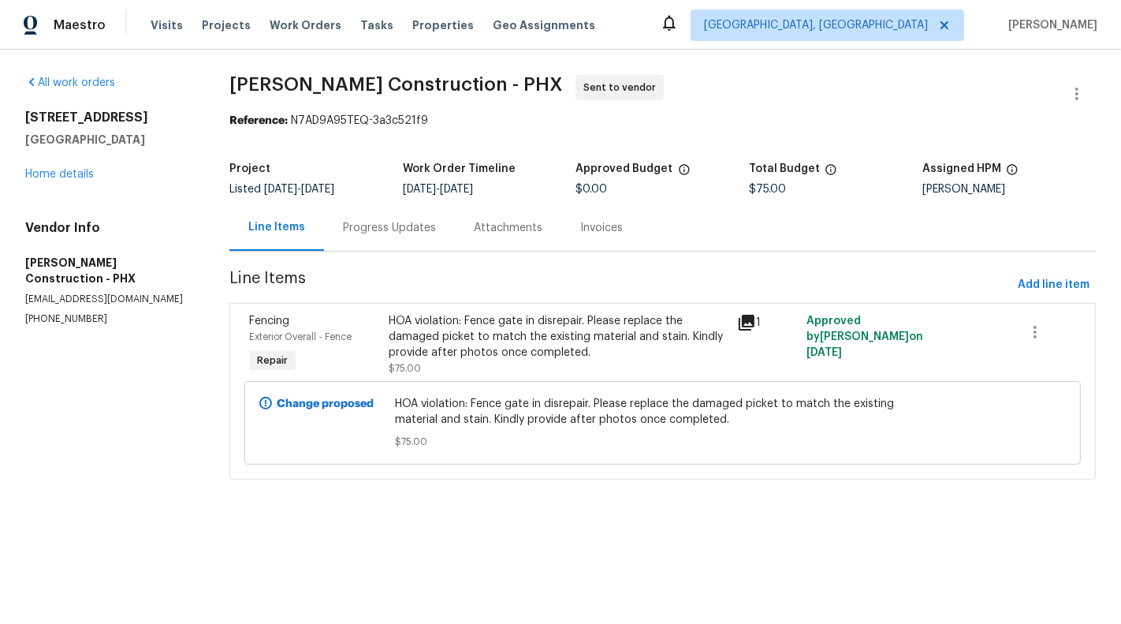
click at [386, 214] on div "Progress Updates" at bounding box center [389, 227] width 131 height 47
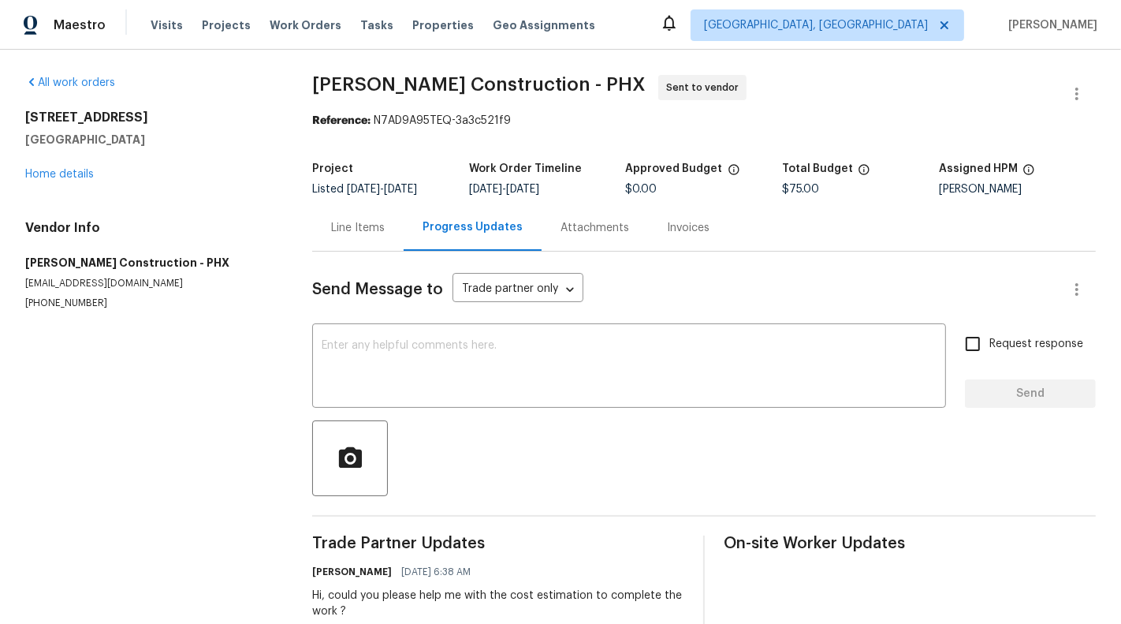
scroll to position [39, 0]
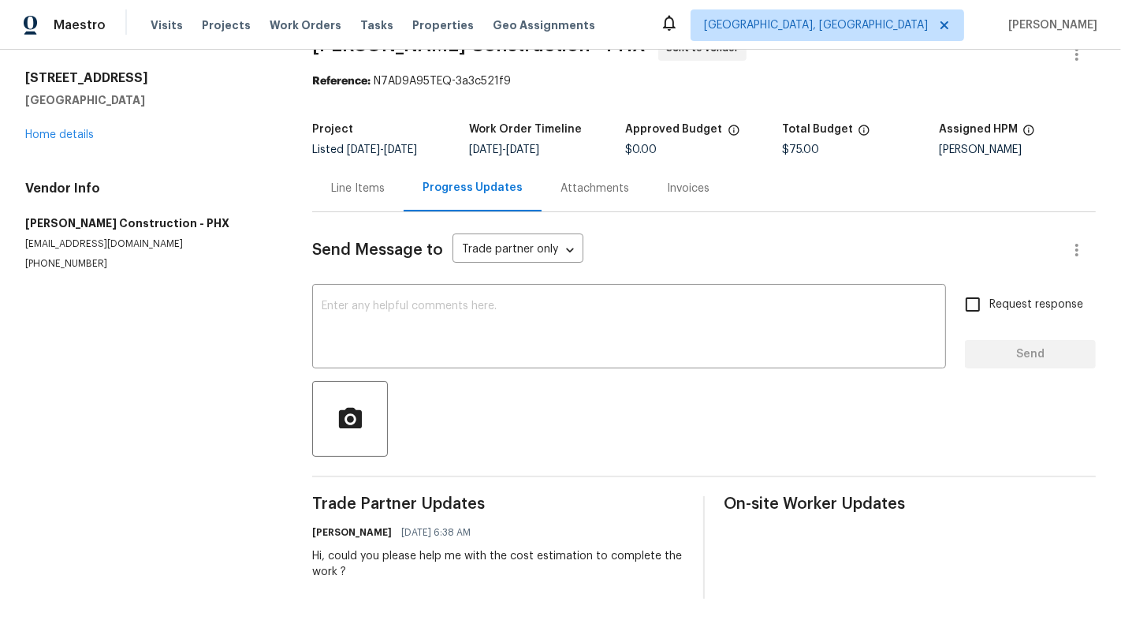
click at [333, 195] on div "Line Items" at bounding box center [358, 189] width 54 height 16
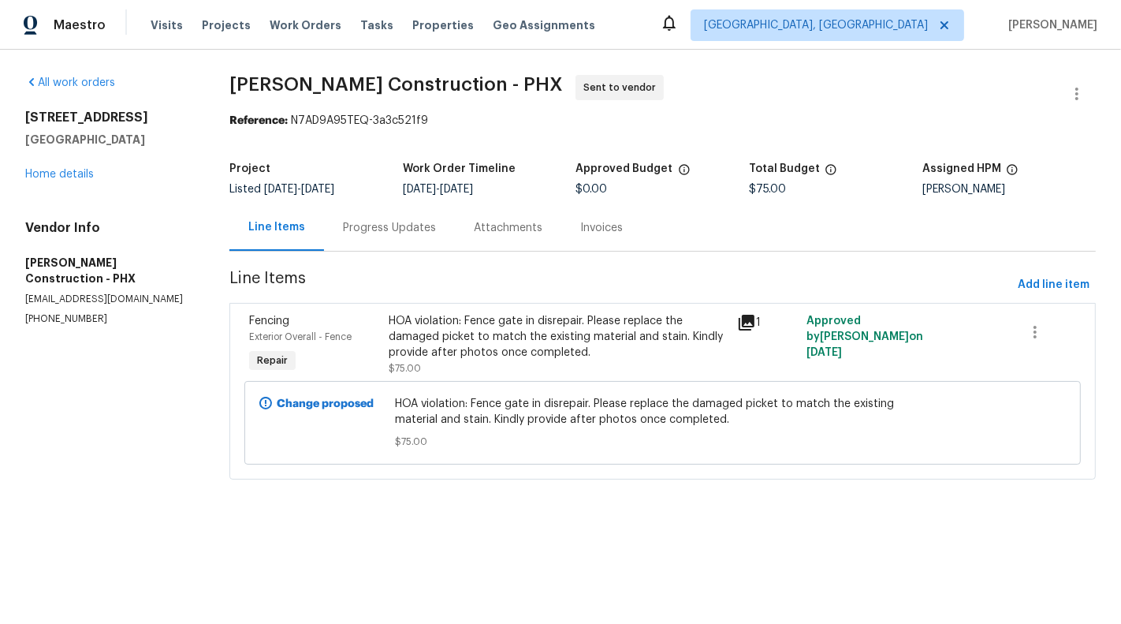
click at [75, 293] on p "azstrassers@earthlink.net" at bounding box center [108, 299] width 166 height 13
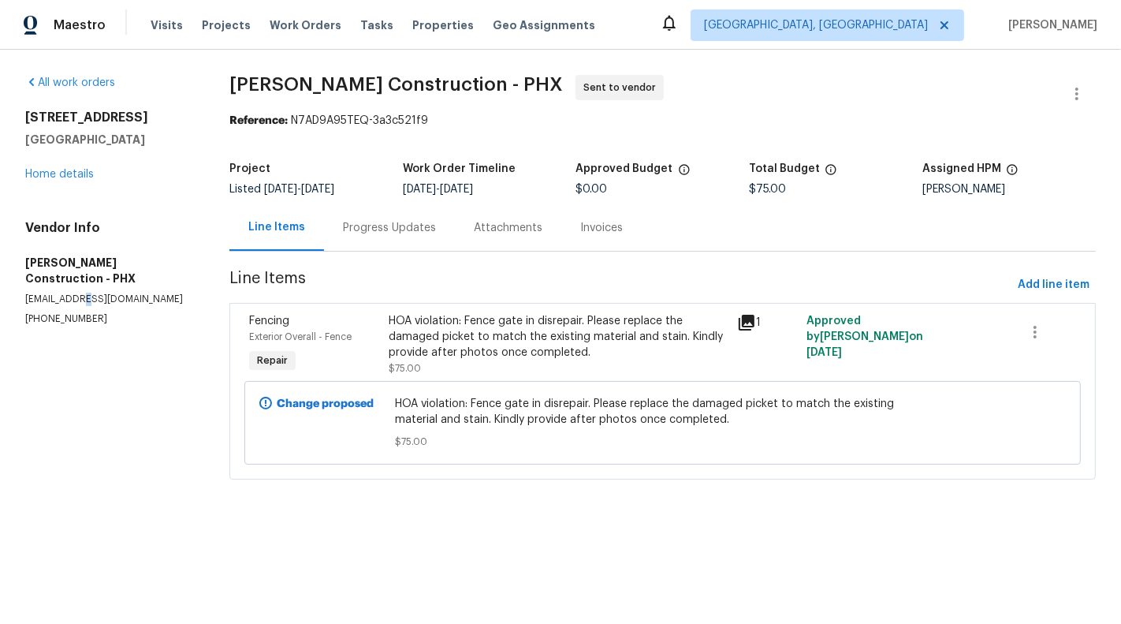
copy p "@"
click at [100, 266] on h5 "Strasser Construction - PHX" at bounding box center [108, 271] width 166 height 32
click at [100, 293] on p "azstrassers@earthlink.net" at bounding box center [108, 299] width 166 height 13
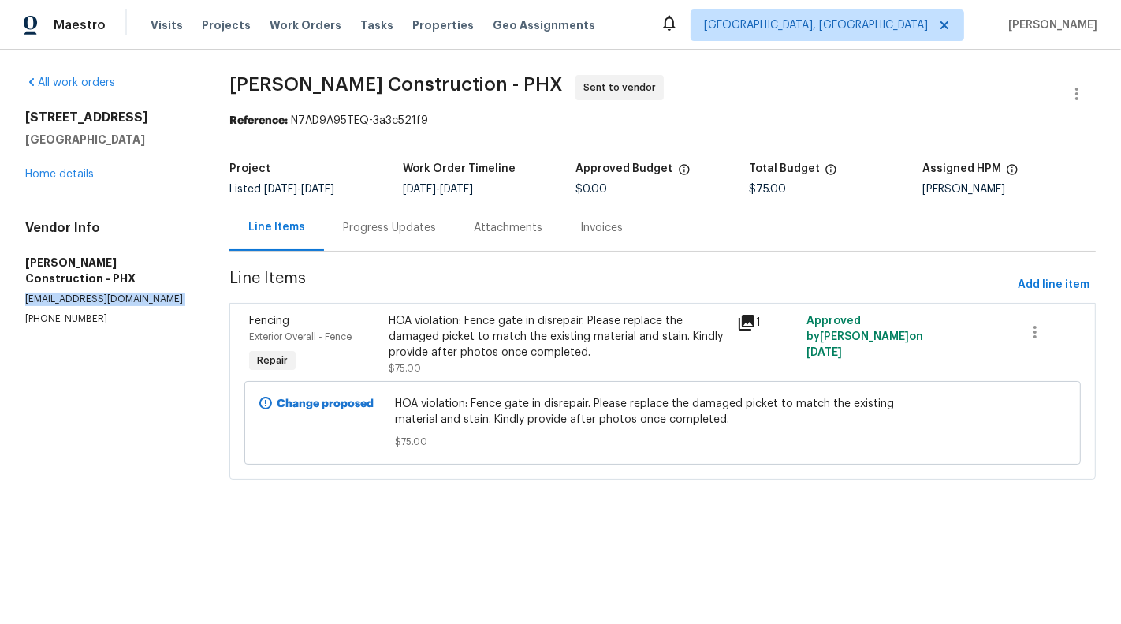
copy p "azstrassers@earthlink.net"
click at [477, 348] on div "HOA violation: Fence gate in disrepair. Please replace the damaged picket to ma…" at bounding box center [558, 336] width 339 height 47
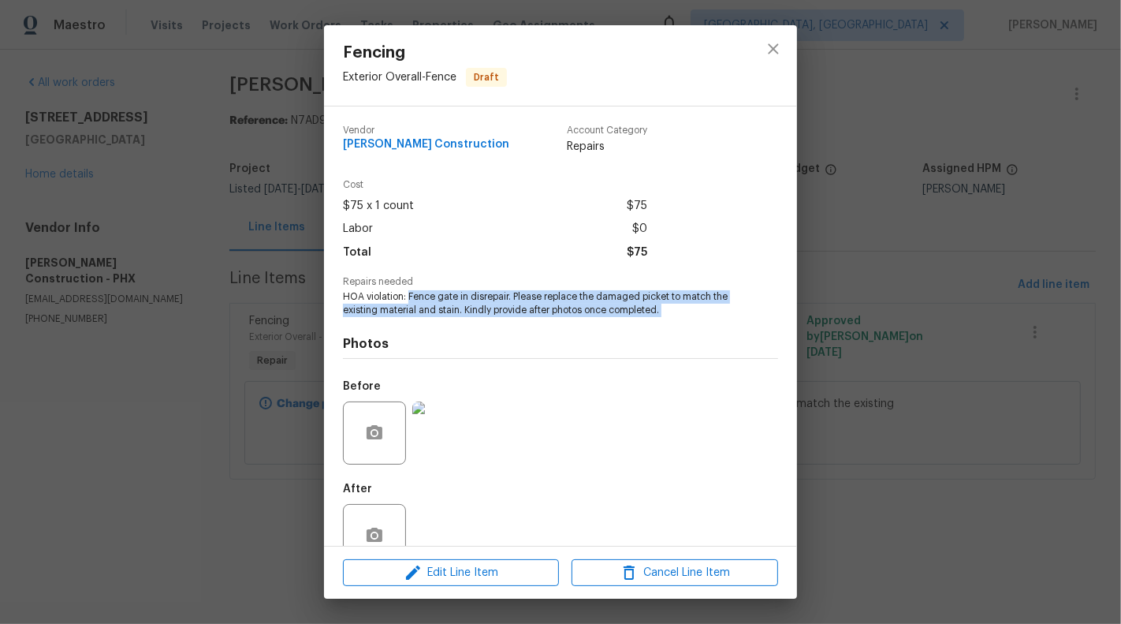
drag, startPoint x: 408, startPoint y: 300, endPoint x: 689, endPoint y: 322, distance: 281.5
click at [689, 322] on div "Vendor Strasser Construction Account Category Repairs Cost $75 x 1 count $75 La…" at bounding box center [560, 345] width 435 height 464
copy span "Fence gate in disrepair. Please replace the damaged picket to match the existin…"
click at [773, 54] on icon "close" at bounding box center [773, 48] width 19 height 19
